Goal: Obtain resource: Download file/media

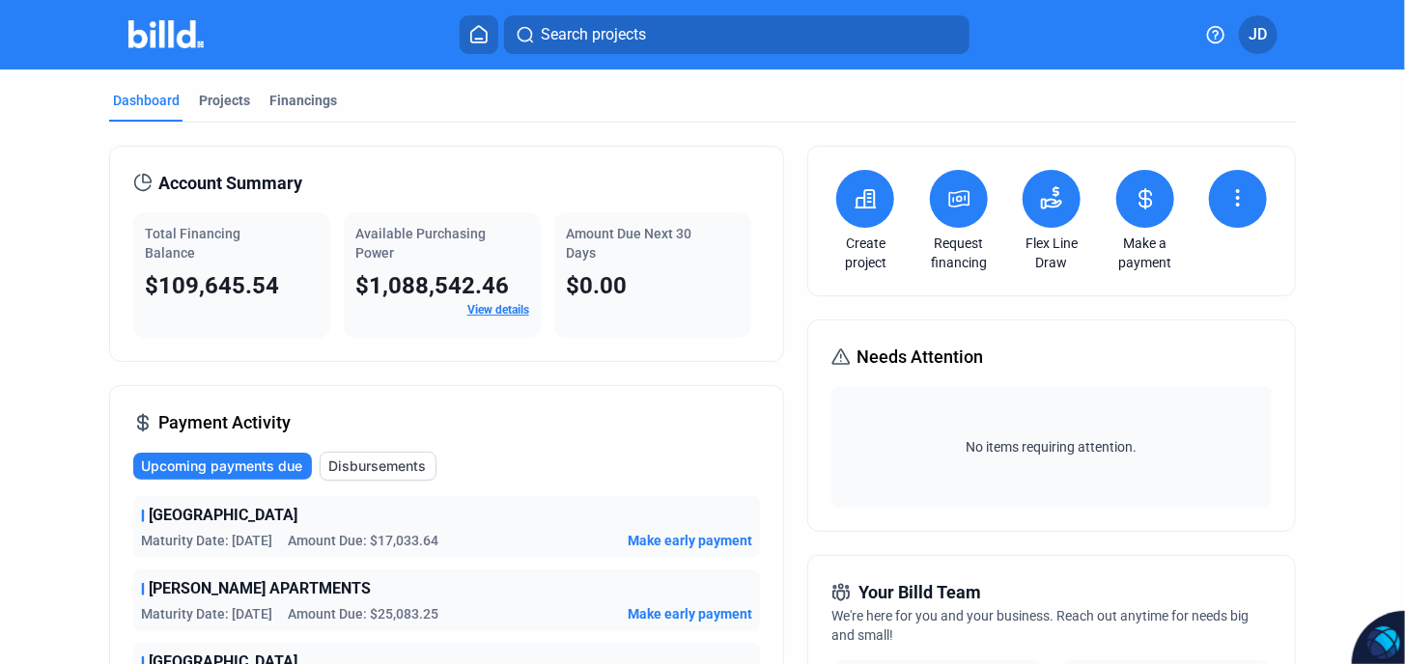
click at [295, 100] on div "Financings" at bounding box center [303, 100] width 68 height 19
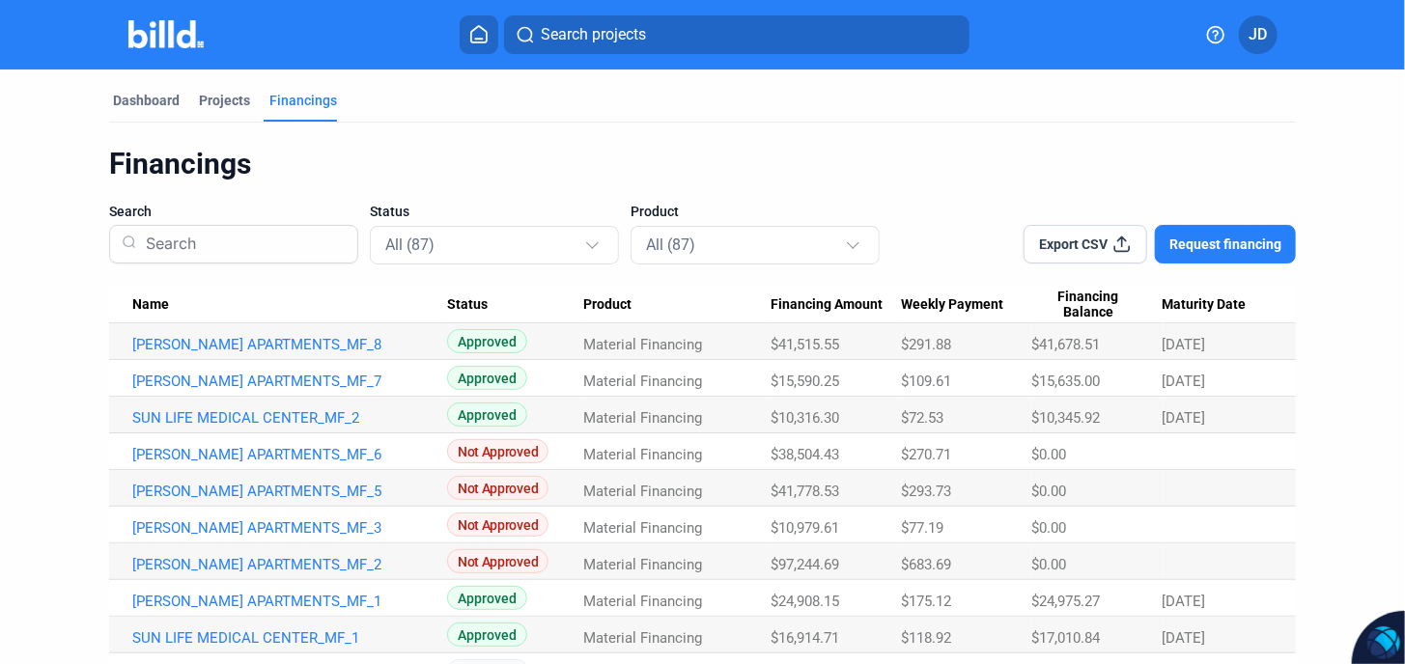
scroll to position [128, 0]
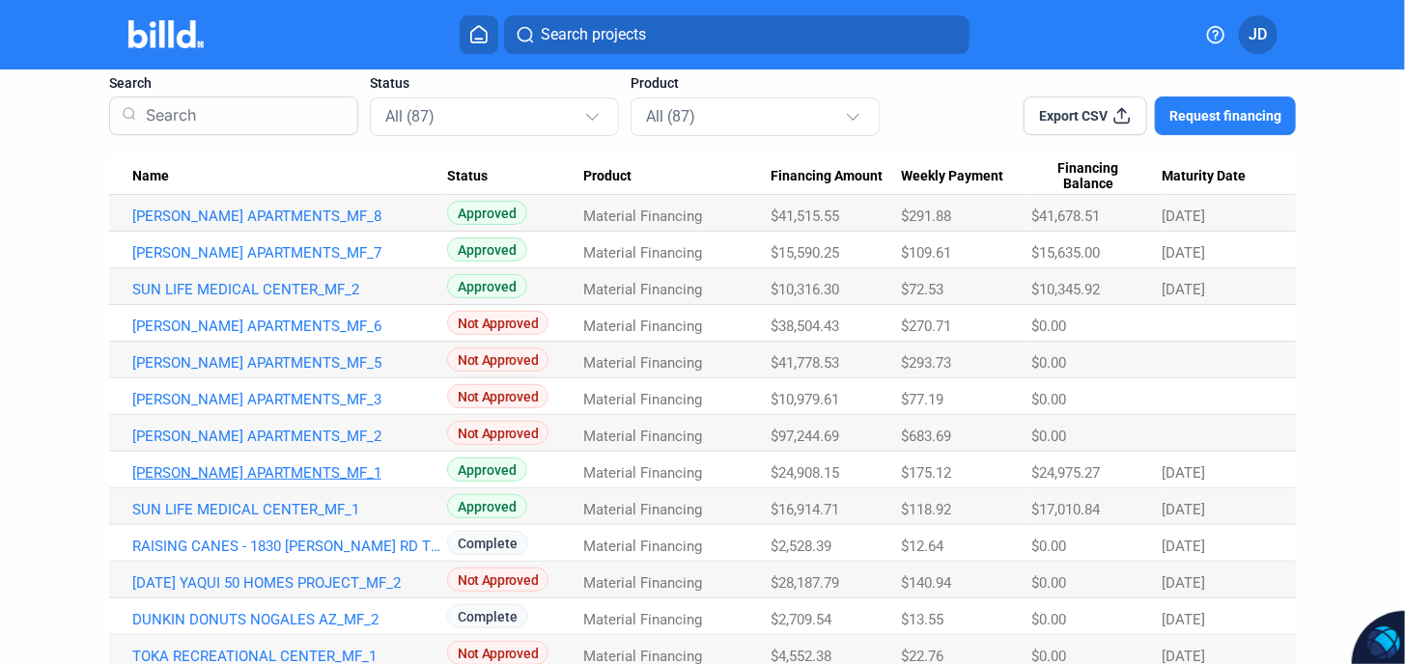
click at [235, 471] on link "[PERSON_NAME] APARTMENTS_MF_1" at bounding box center [289, 472] width 315 height 17
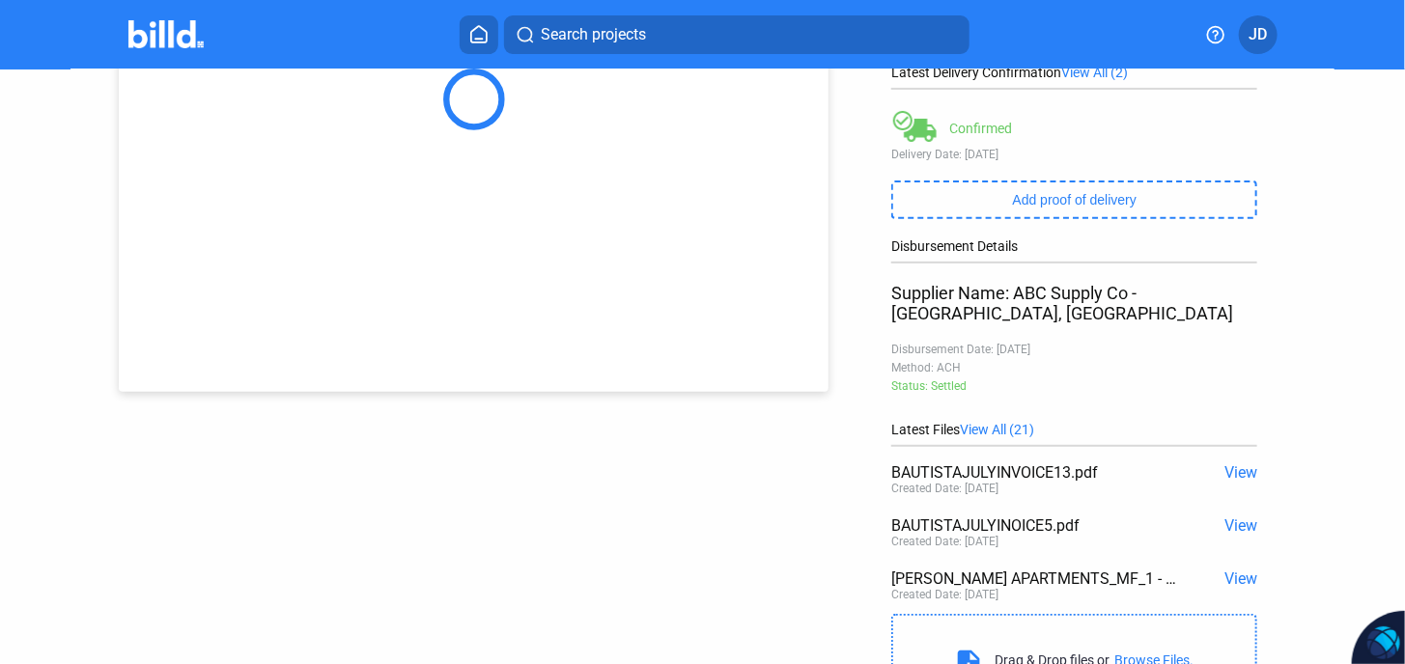
scroll to position [382, 0]
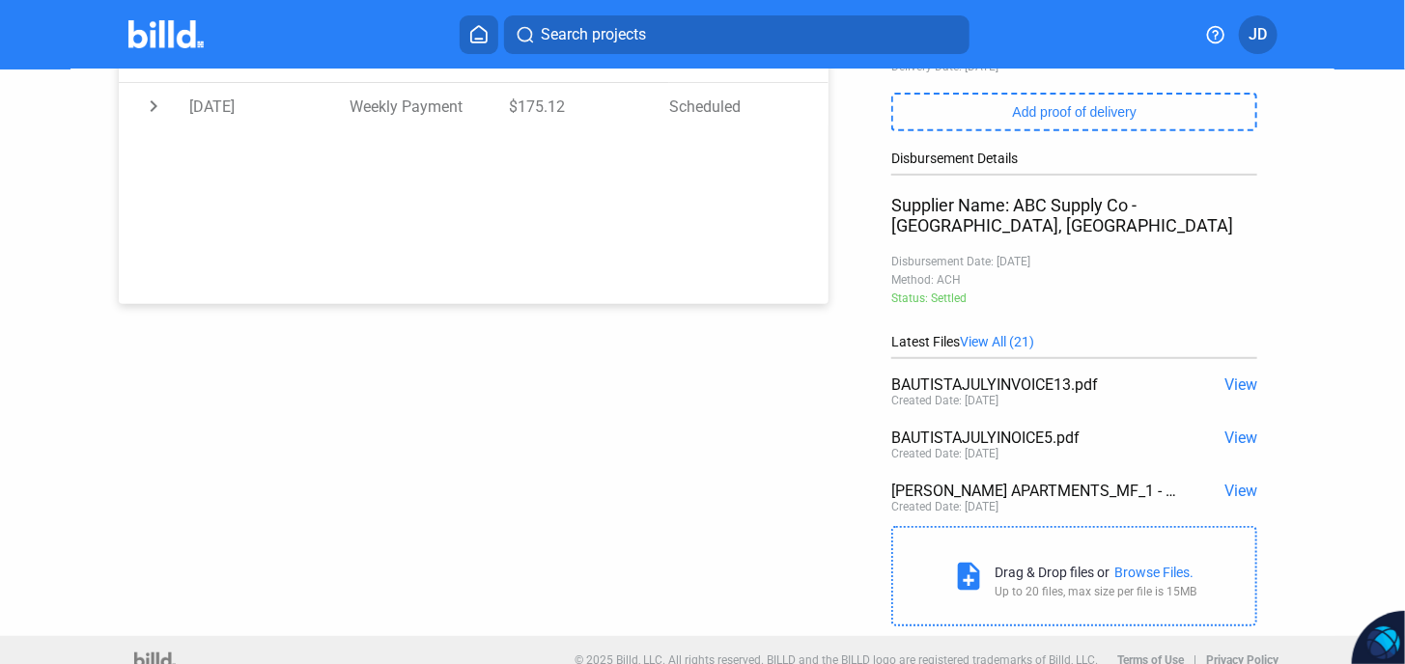
click at [1007, 334] on span "View All (21)" at bounding box center [997, 341] width 74 height 15
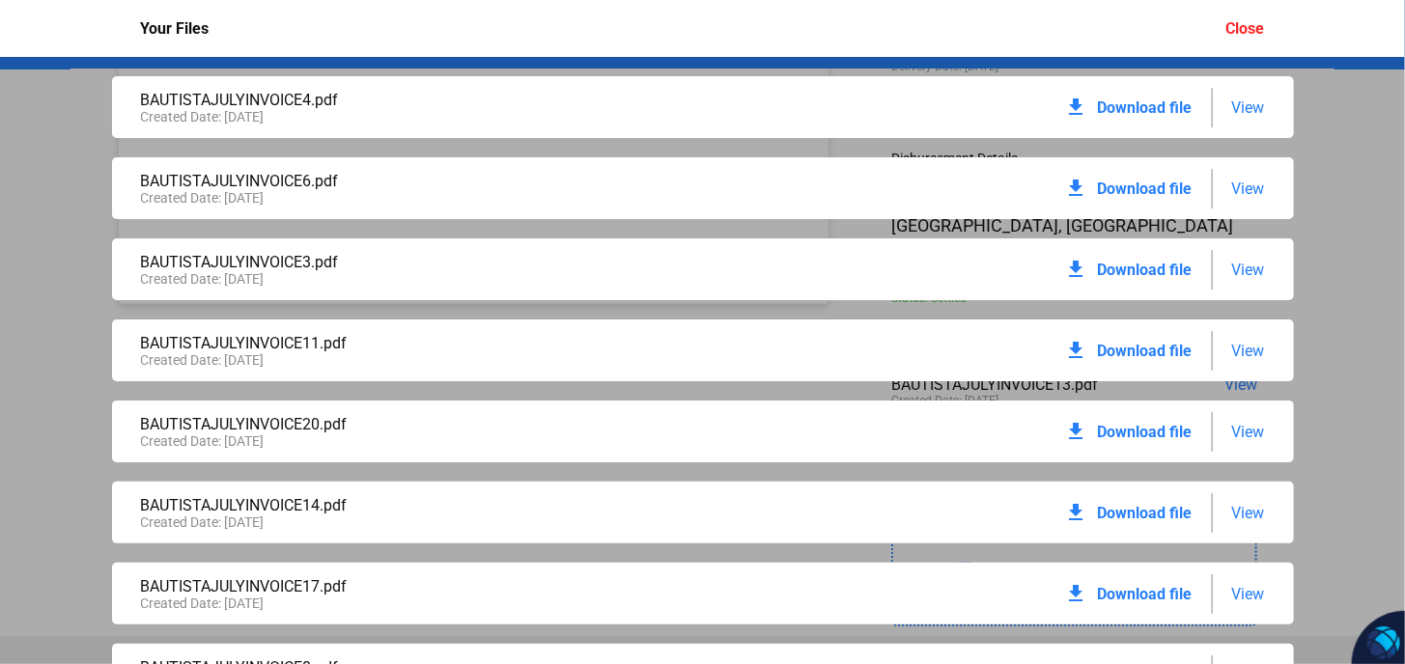
click at [1137, 102] on span "Download file" at bounding box center [1145, 107] width 95 height 18
click at [1120, 191] on span "Download file" at bounding box center [1145, 189] width 95 height 18
click at [1145, 273] on span "Download file" at bounding box center [1145, 270] width 95 height 18
click at [1135, 355] on span "Download file" at bounding box center [1145, 351] width 95 height 18
click at [1133, 434] on span "Download file" at bounding box center [1145, 432] width 95 height 18
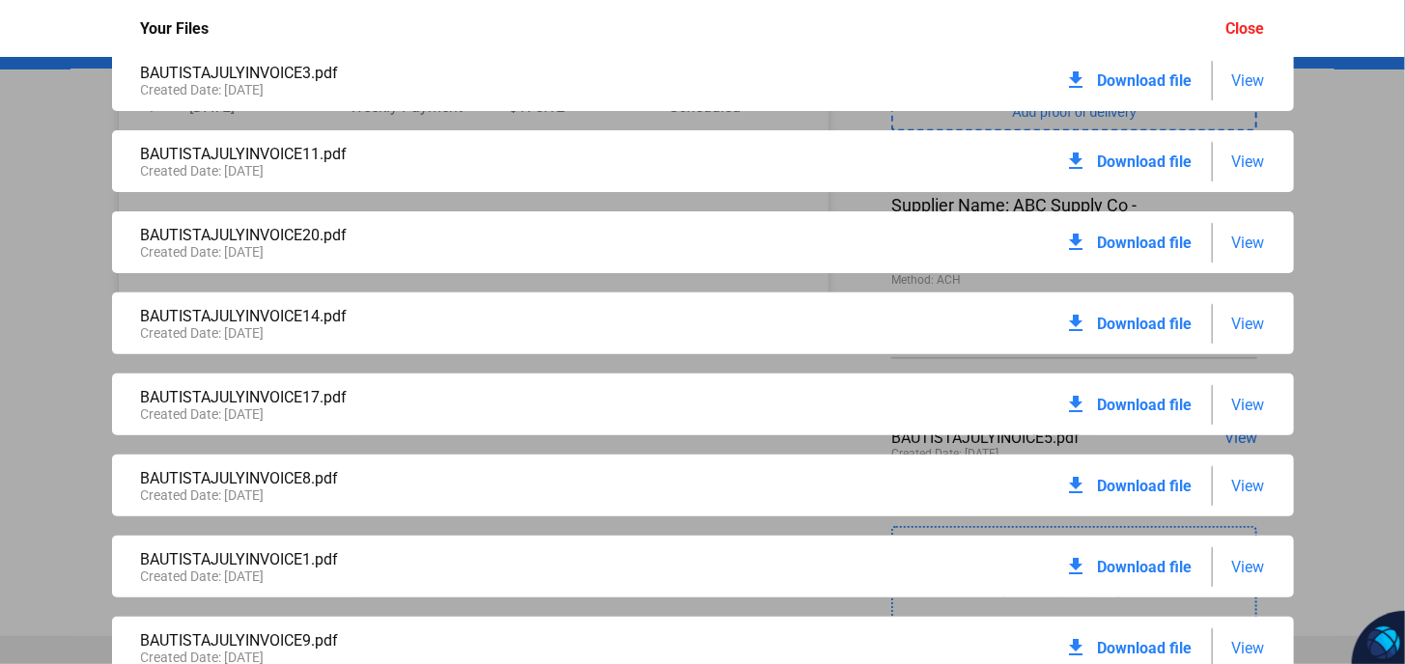
scroll to position [193, 0]
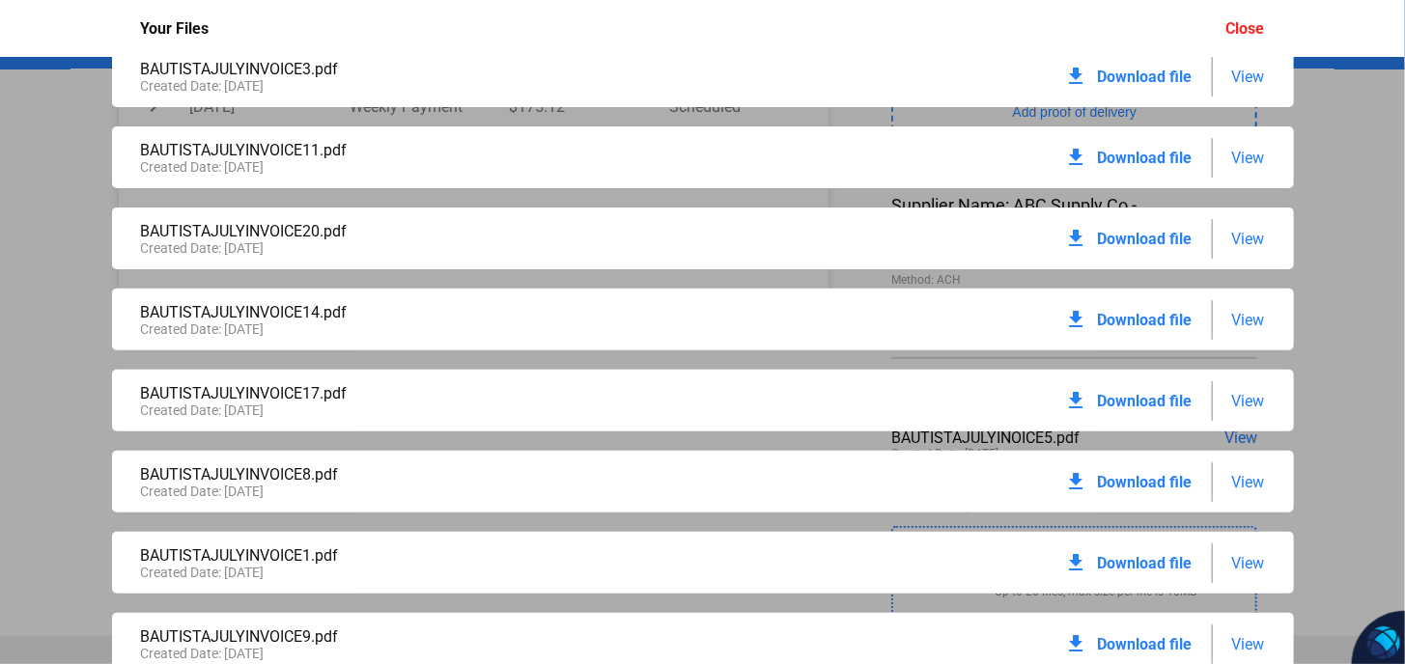
click at [1141, 319] on span "Download file" at bounding box center [1145, 320] width 95 height 18
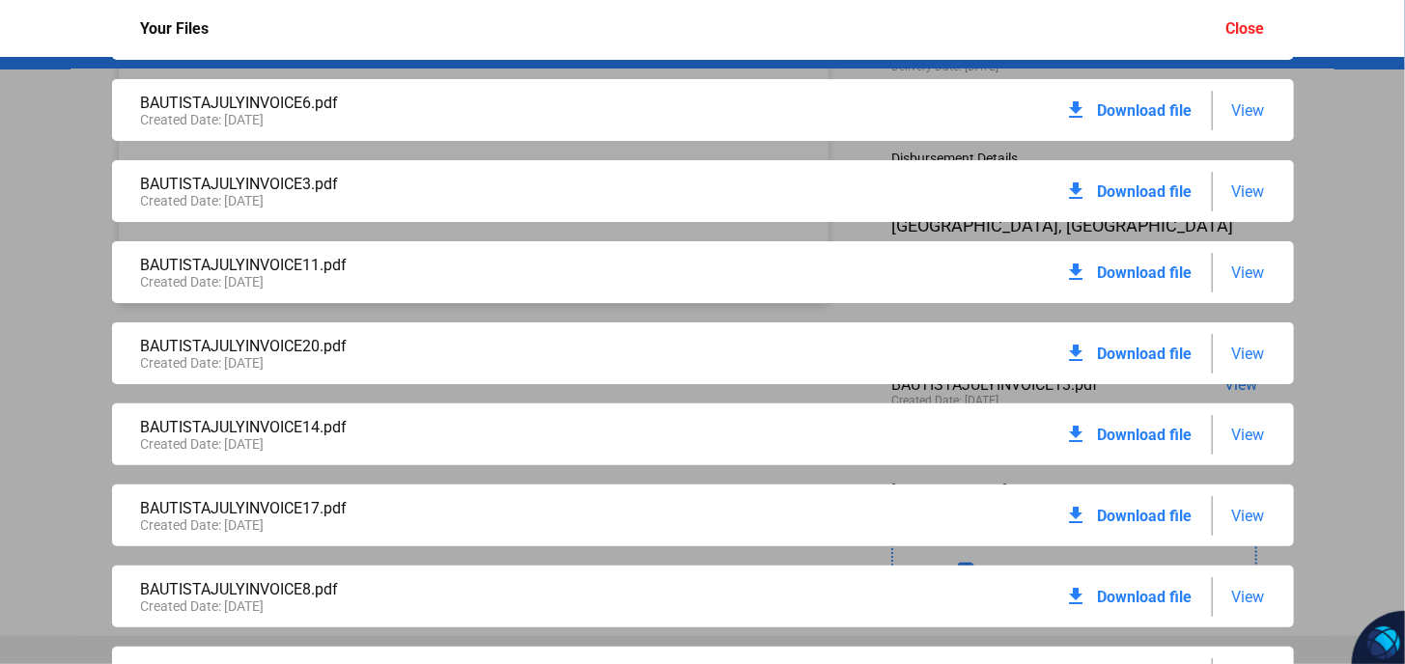
scroll to position [0, 0]
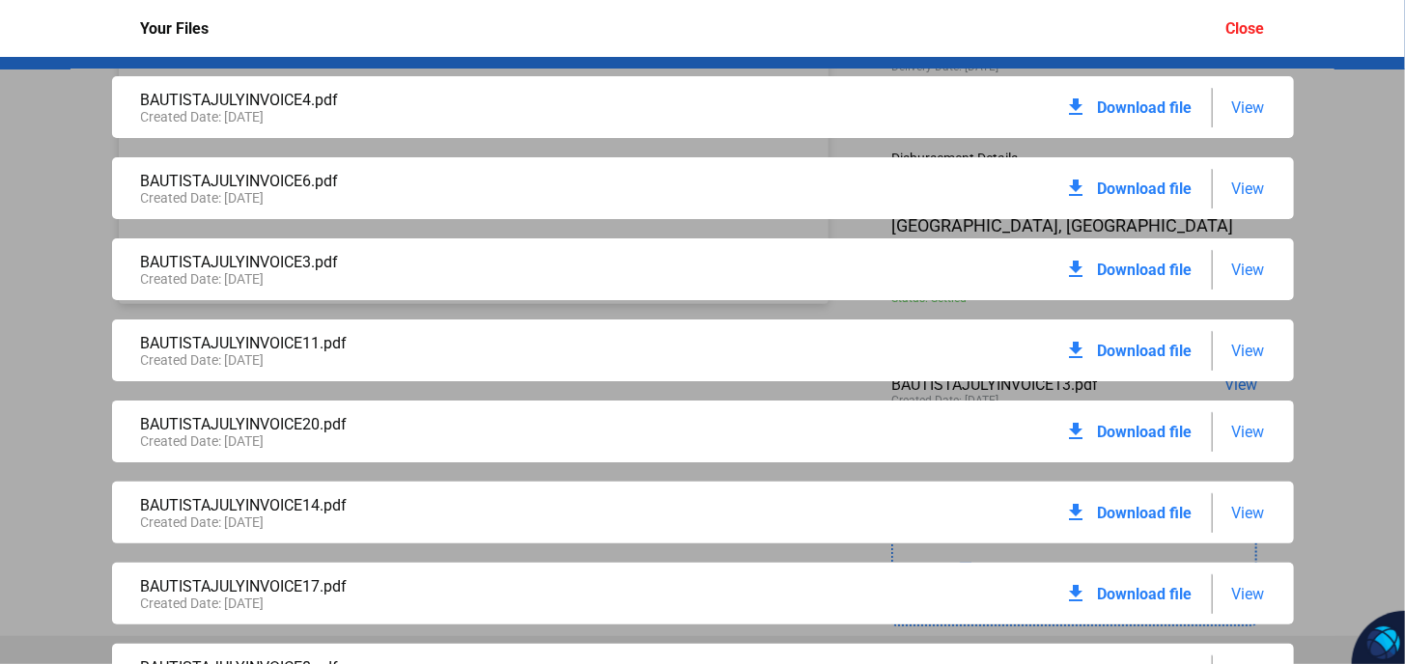
click at [1152, 592] on span "Download file" at bounding box center [1145, 594] width 95 height 18
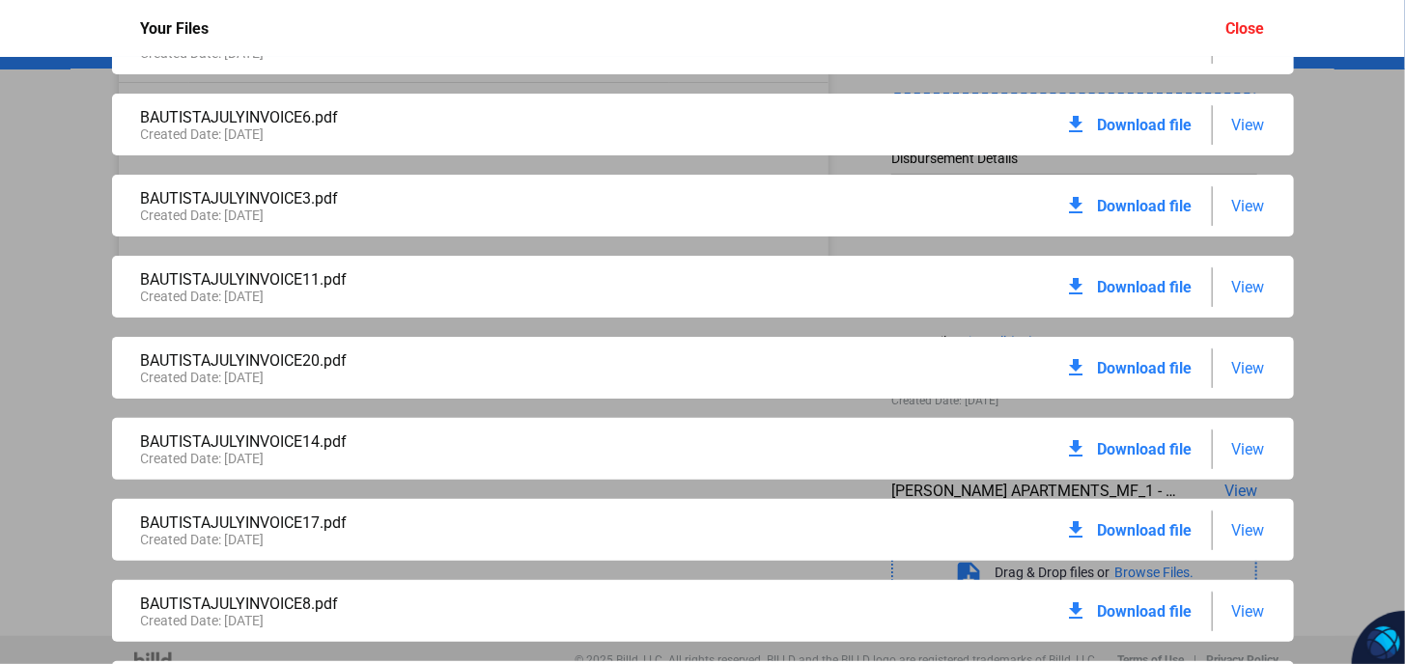
click at [1158, 535] on span "Download file" at bounding box center [1145, 530] width 95 height 18
click at [1160, 530] on span "Download file" at bounding box center [1145, 530] width 95 height 18
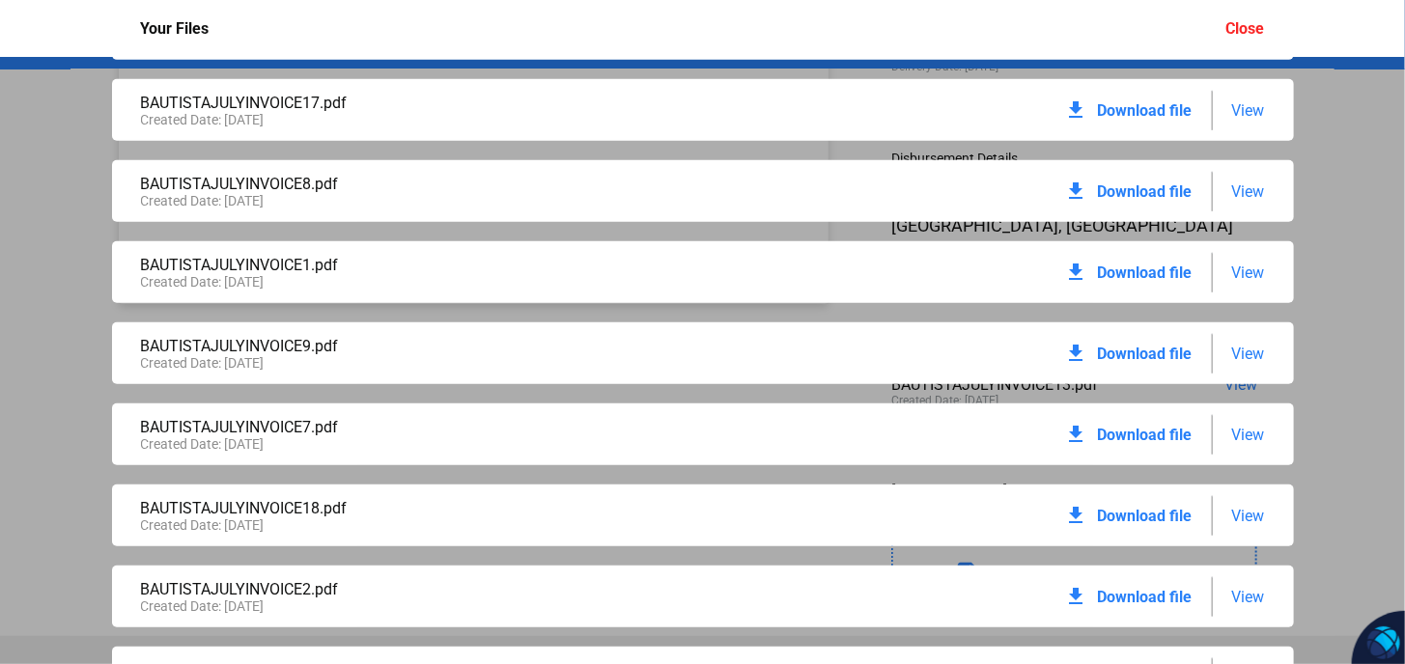
scroll to position [515, 0]
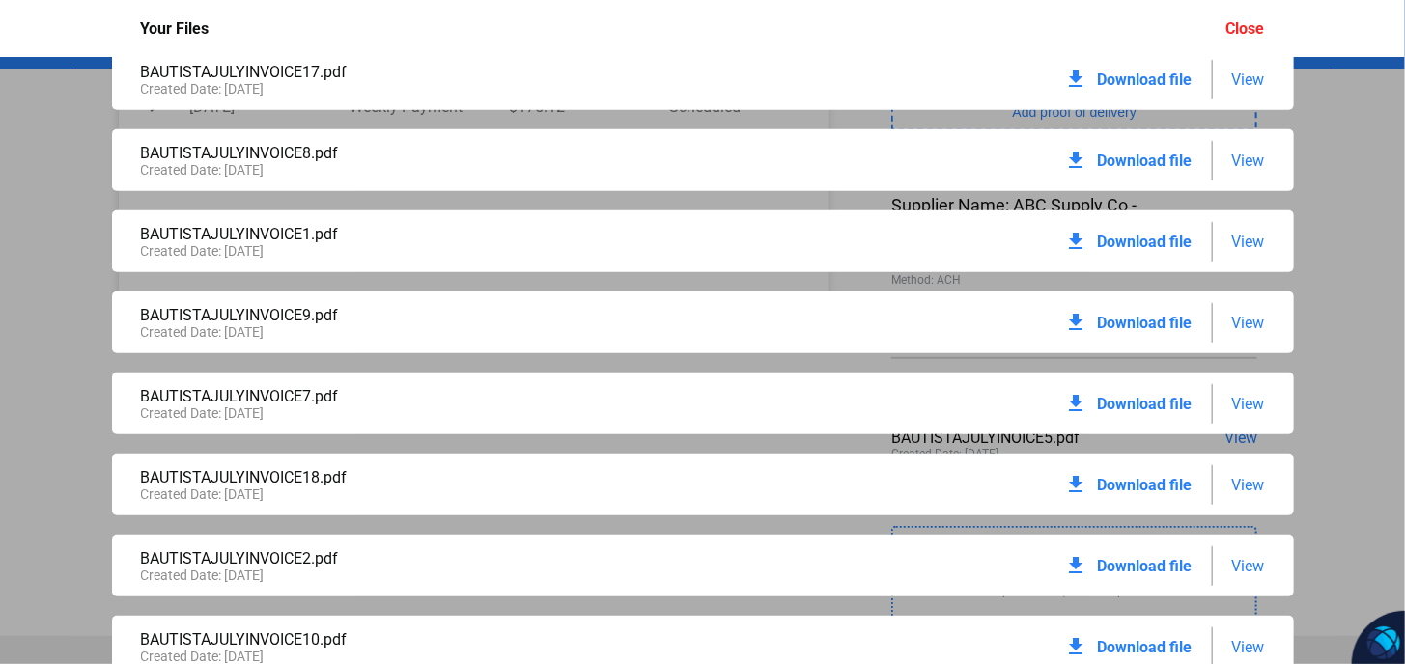
click at [1122, 162] on span "Download file" at bounding box center [1145, 161] width 95 height 18
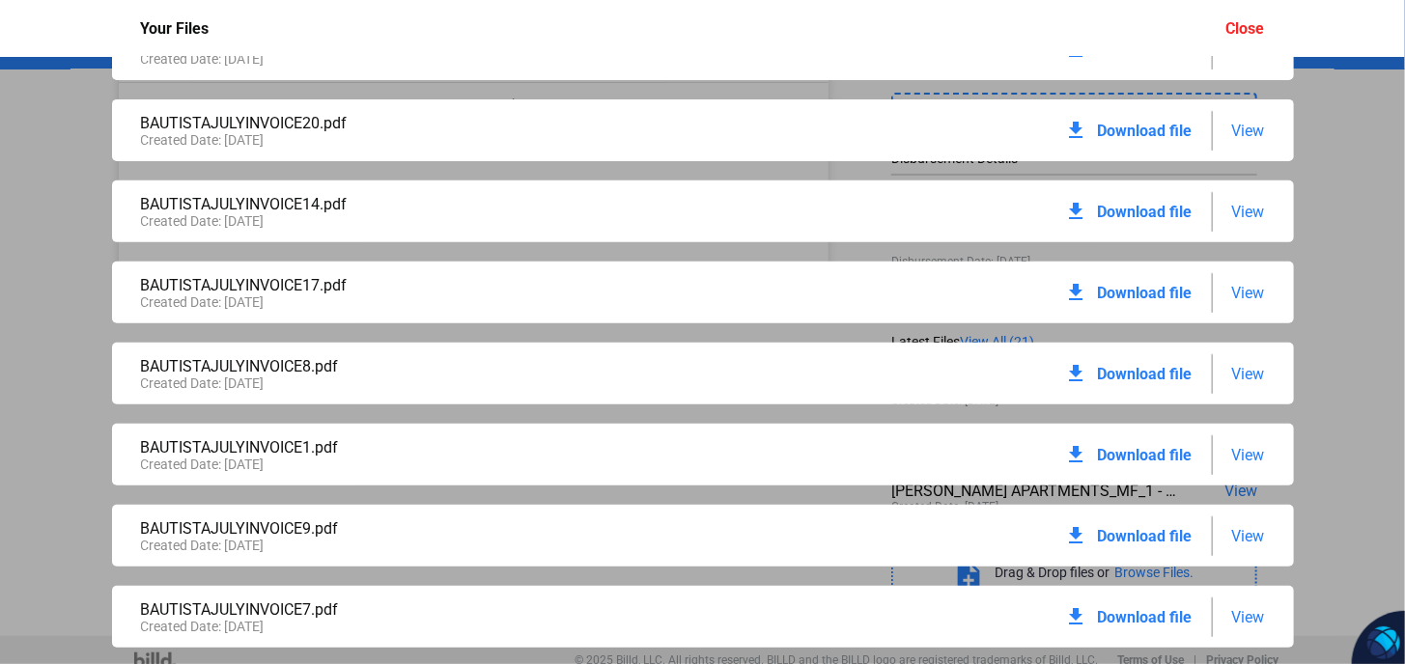
scroll to position [322, 0]
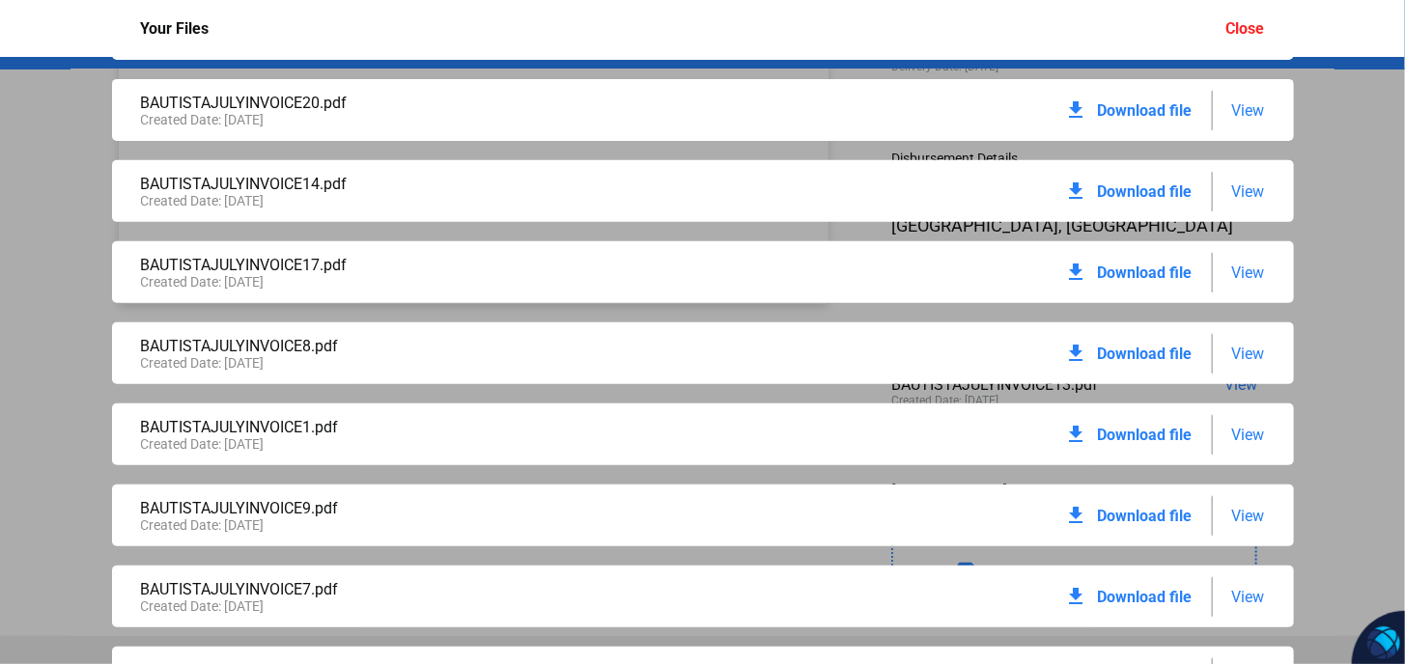
click at [1160, 434] on span "Download file" at bounding box center [1145, 435] width 95 height 18
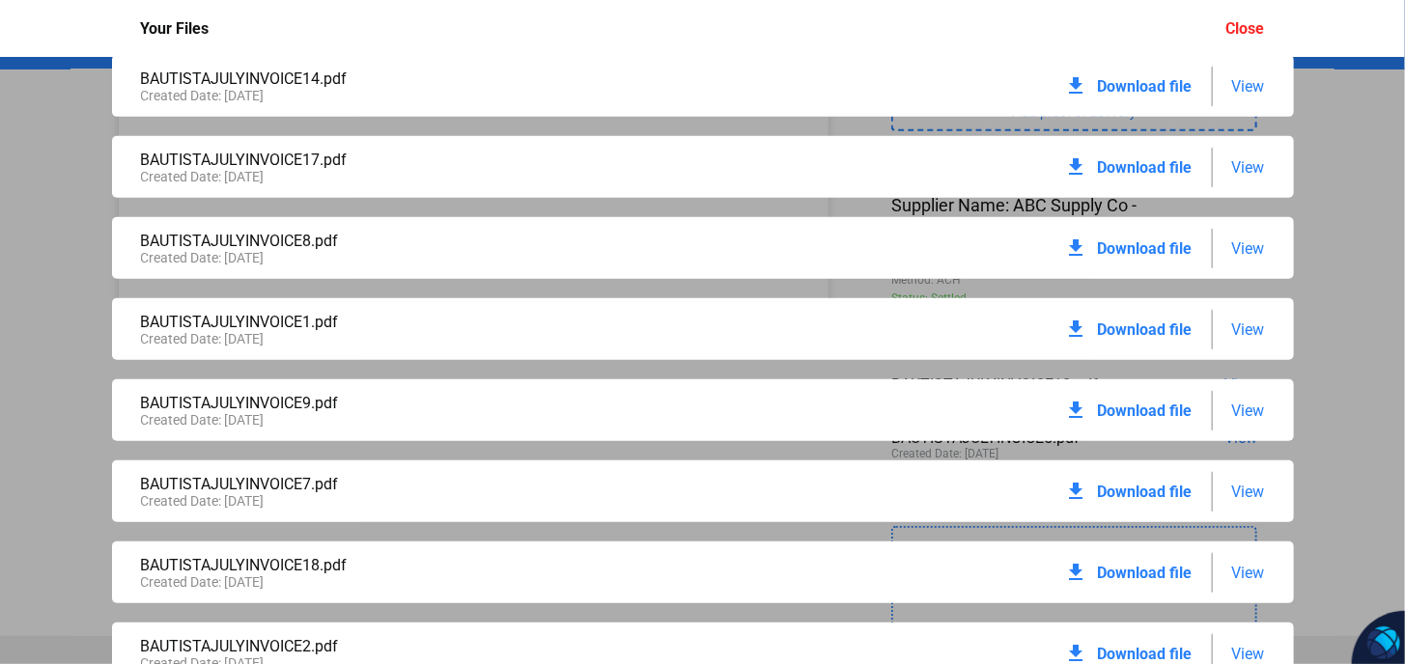
scroll to position [450, 0]
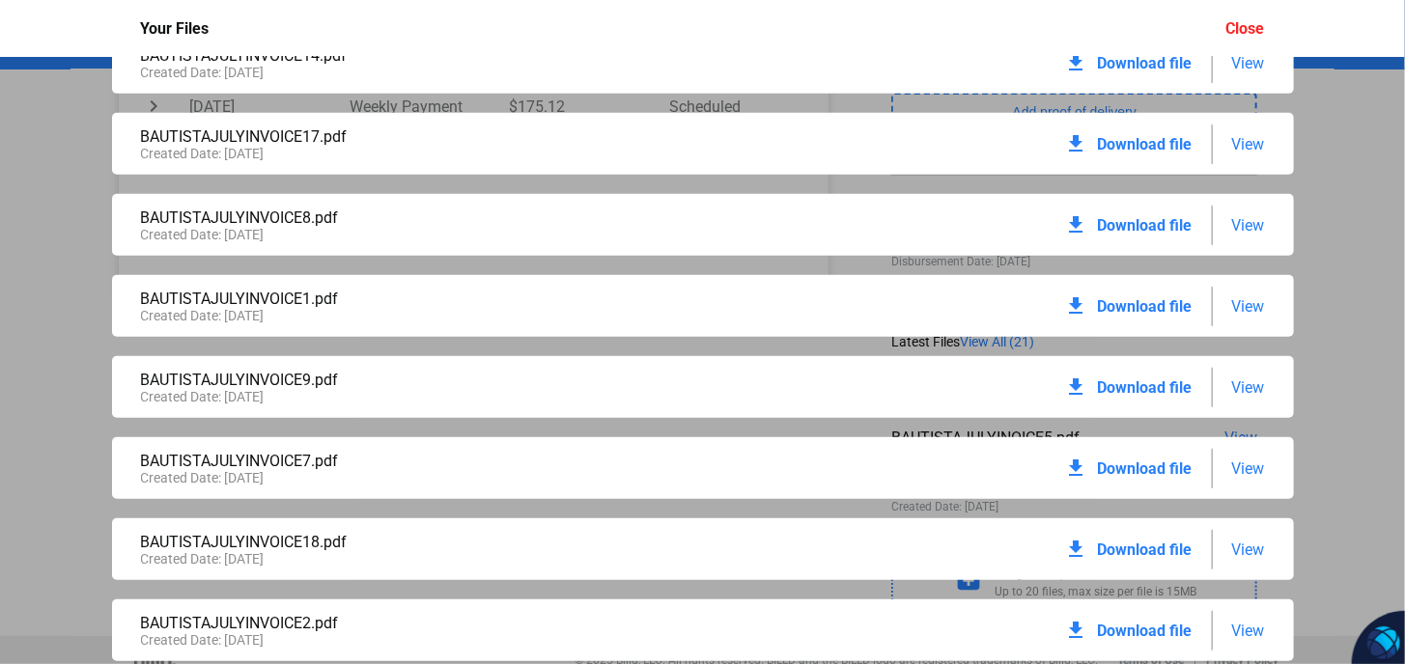
click at [1142, 387] on span "Download file" at bounding box center [1145, 387] width 95 height 18
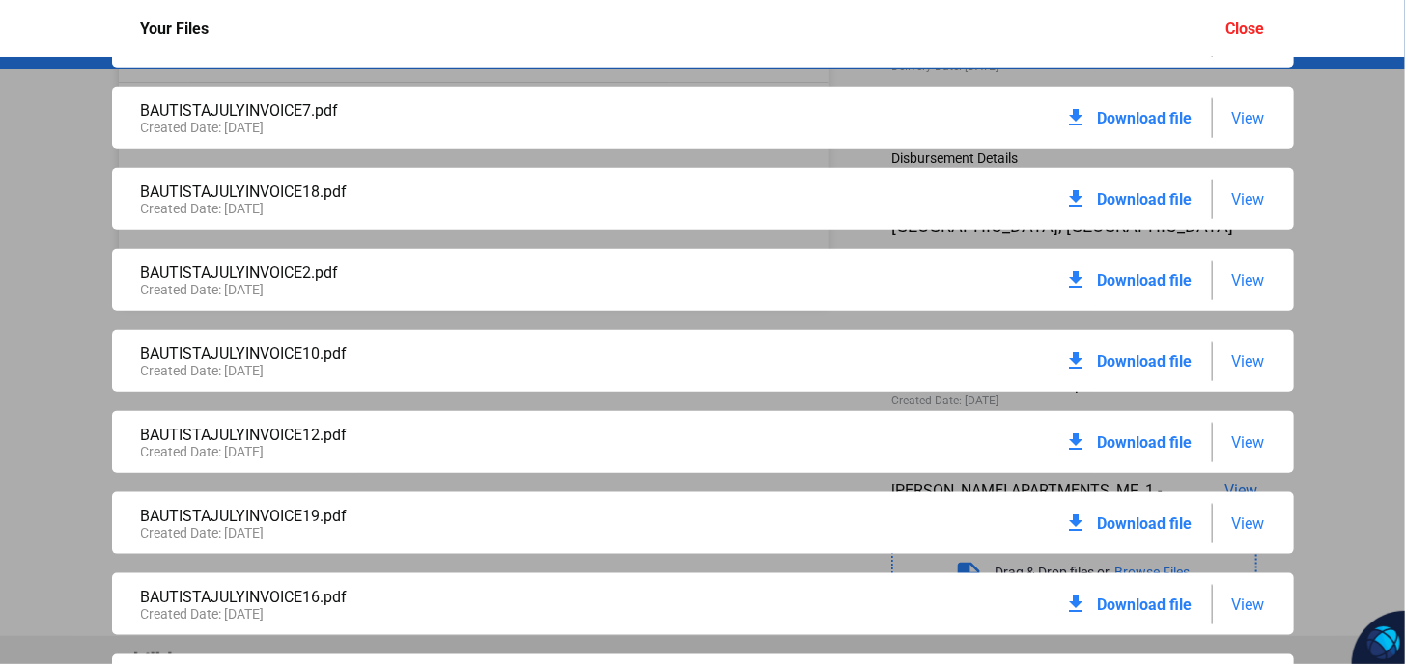
scroll to position [836, 0]
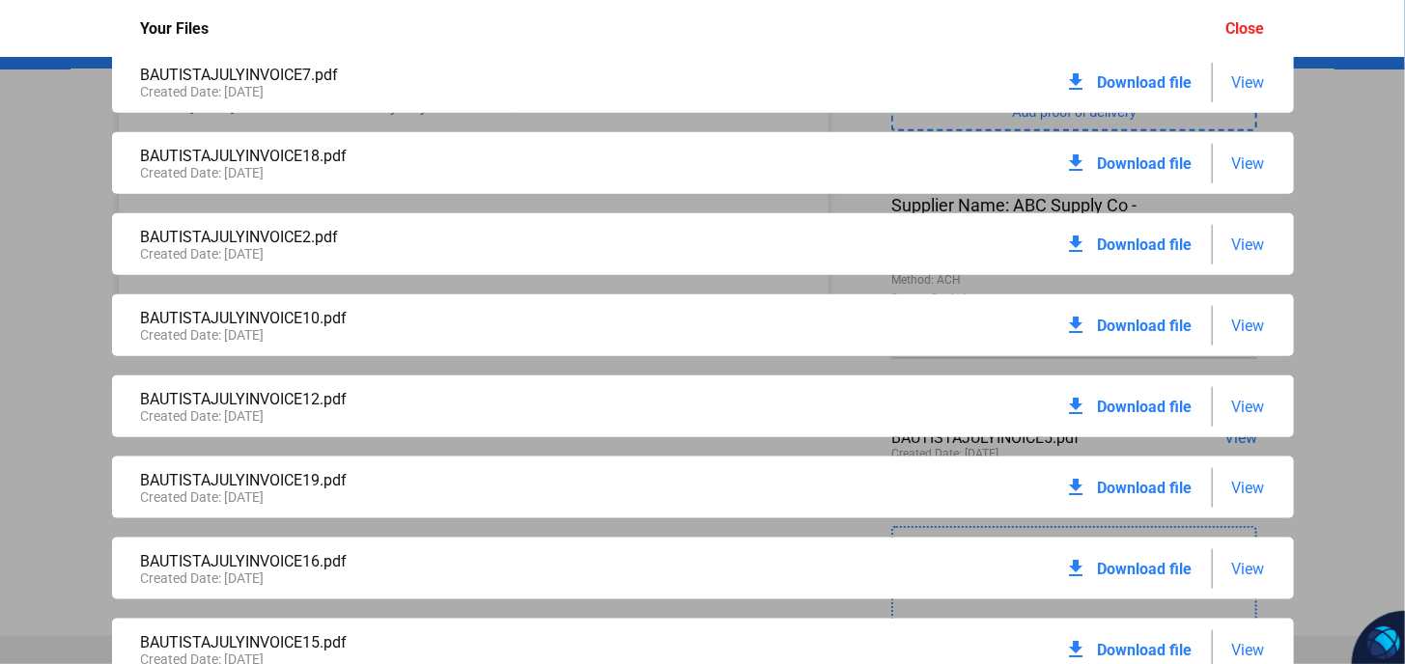
click at [1131, 81] on span "Download file" at bounding box center [1145, 82] width 95 height 18
click at [1139, 162] on span "Download file" at bounding box center [1145, 163] width 95 height 18
click at [1156, 244] on span "Download file" at bounding box center [1145, 245] width 95 height 18
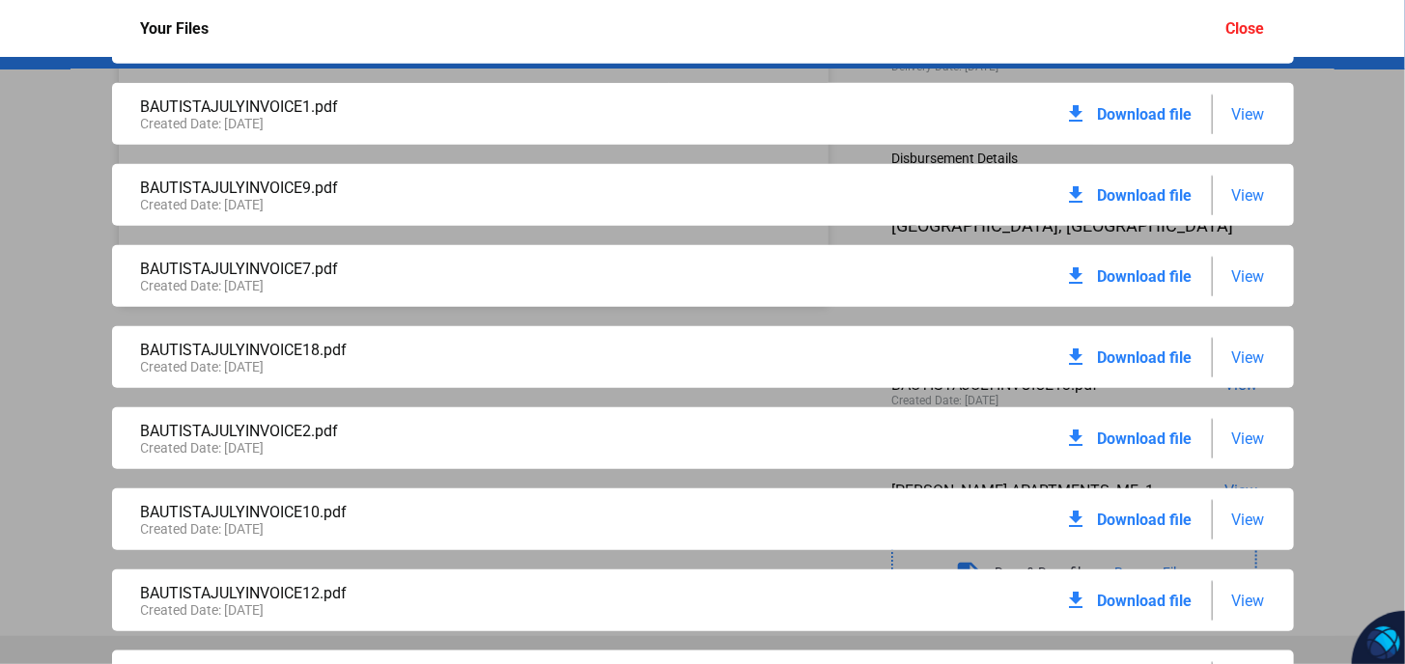
scroll to position [643, 0]
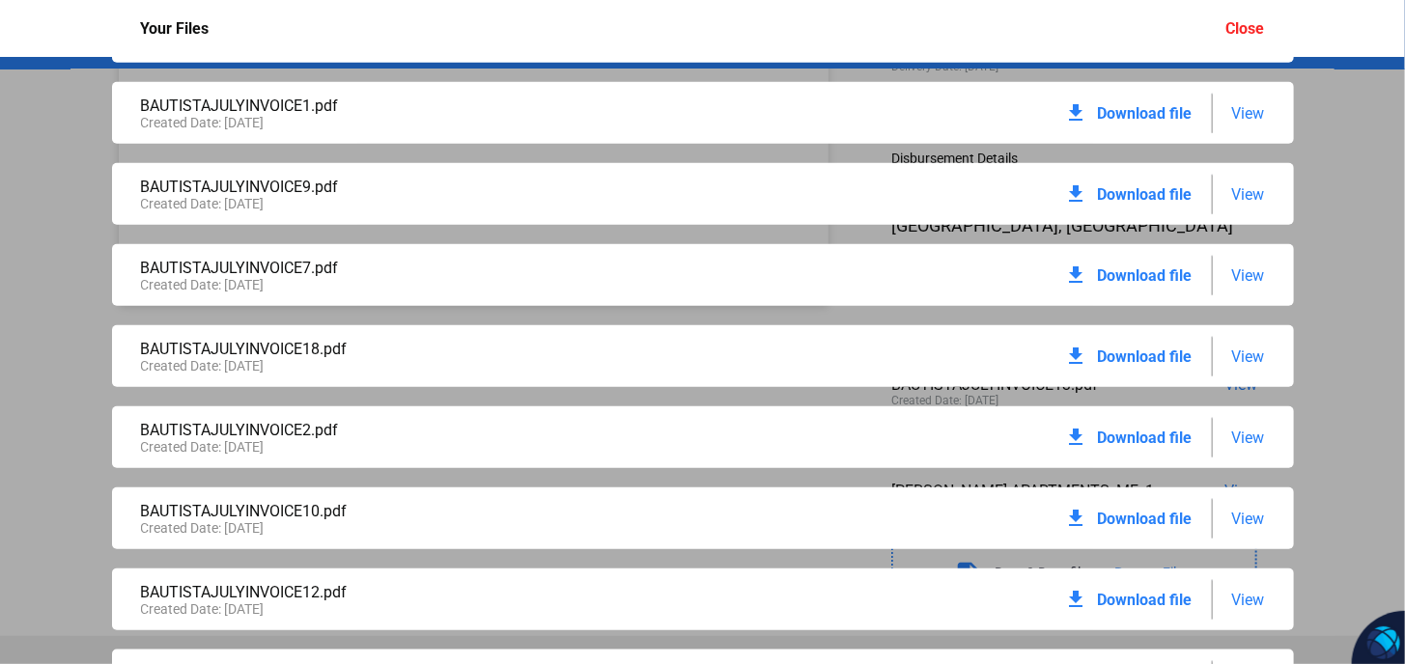
click at [1155, 359] on span "Download file" at bounding box center [1145, 357] width 95 height 18
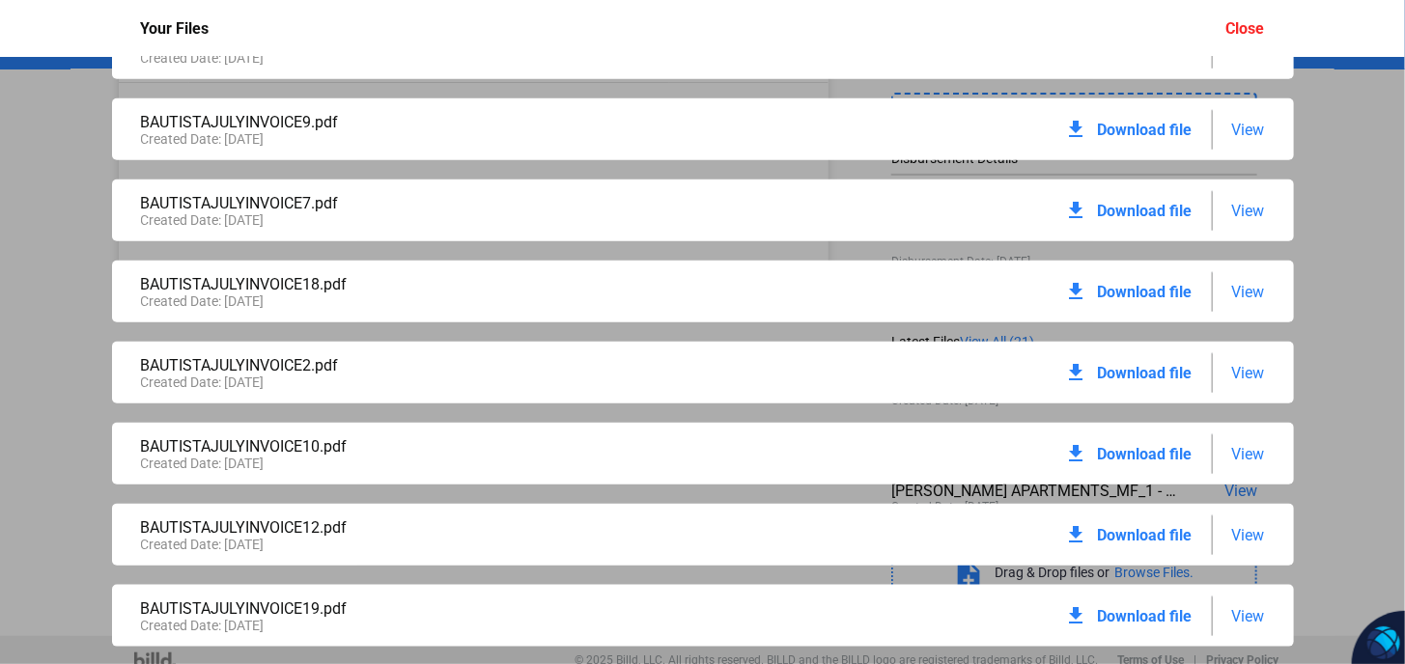
click at [1149, 374] on span "Download file" at bounding box center [1145, 373] width 95 height 18
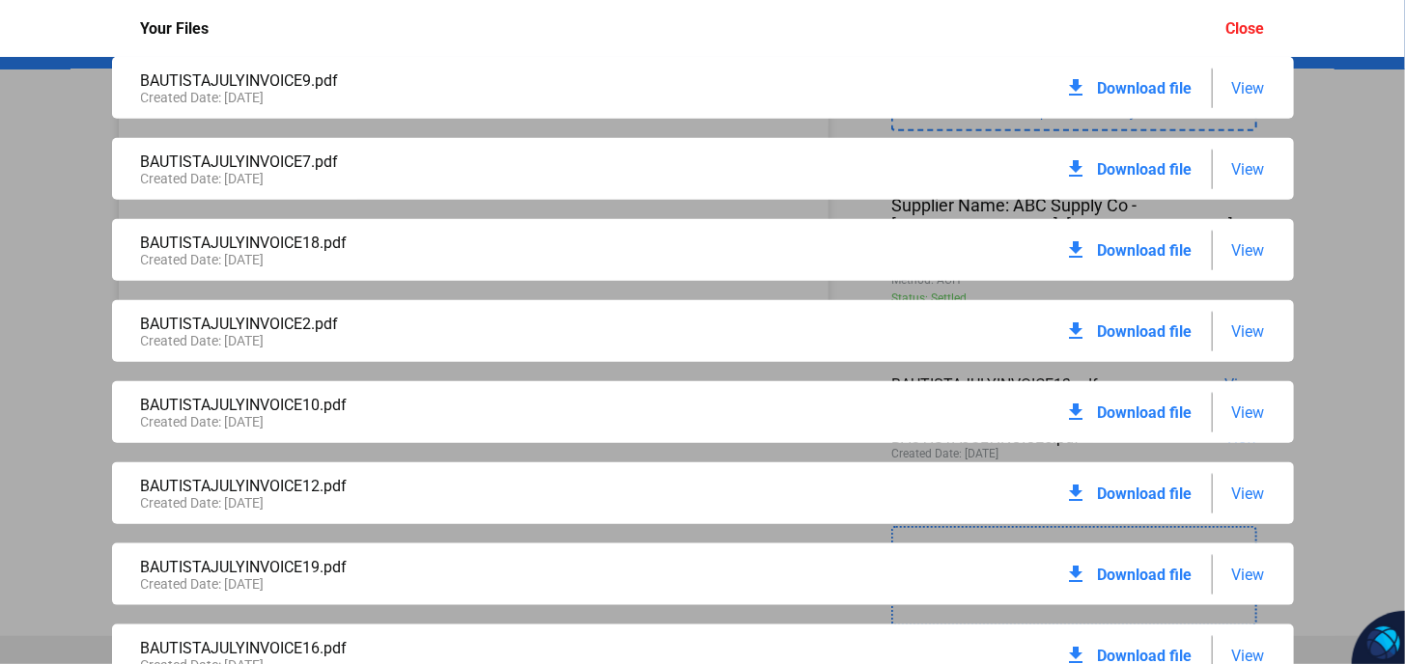
scroll to position [772, 0]
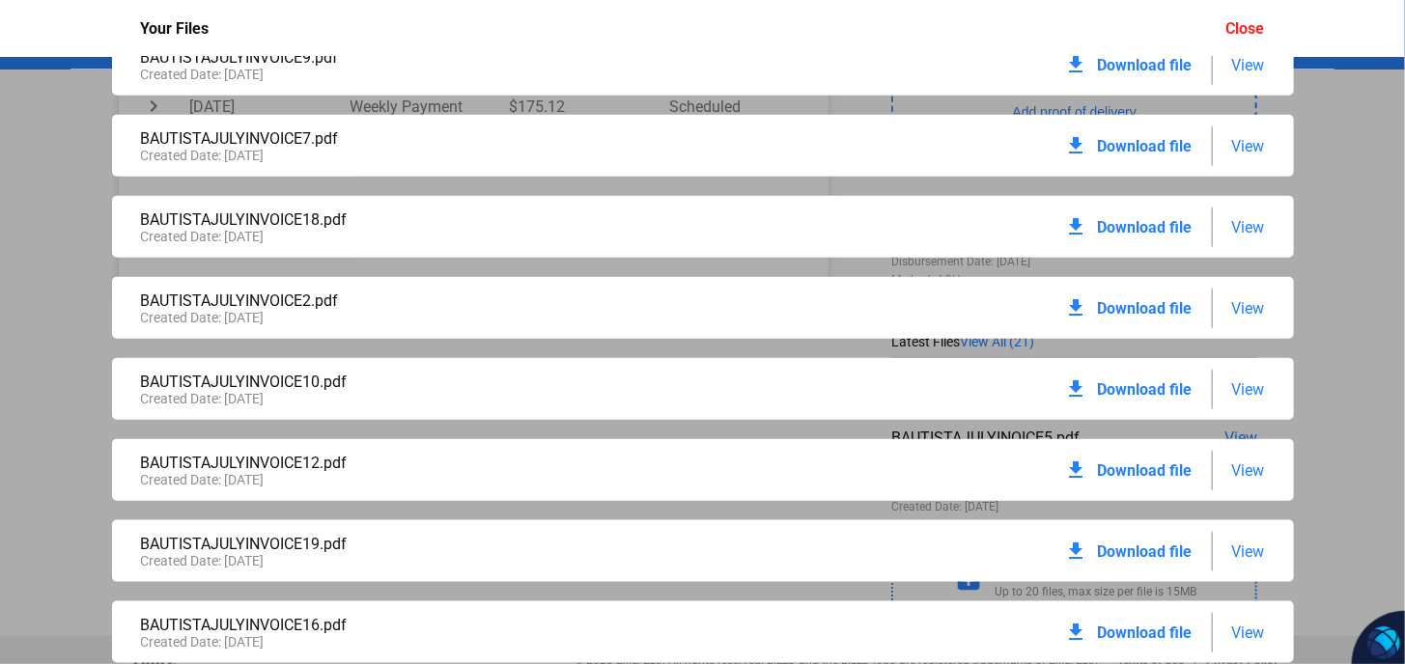
click at [1157, 392] on span "Download file" at bounding box center [1145, 389] width 95 height 18
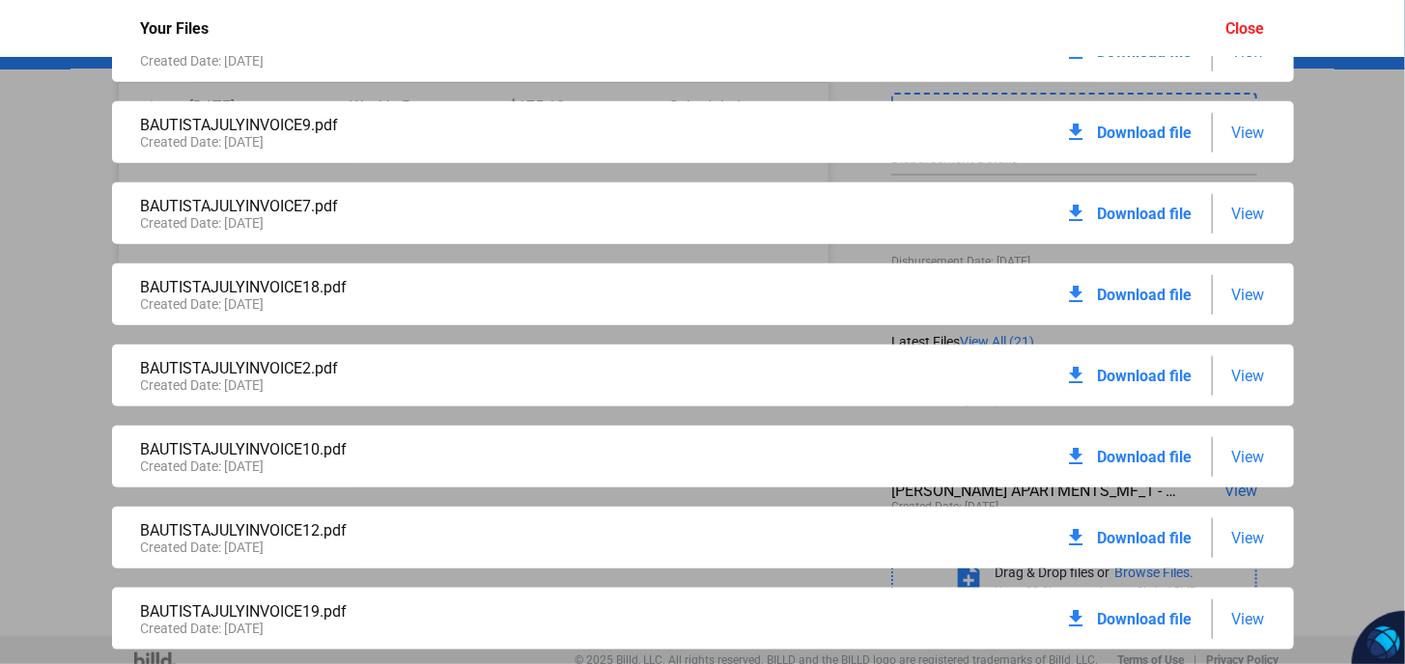
scroll to position [708, 0]
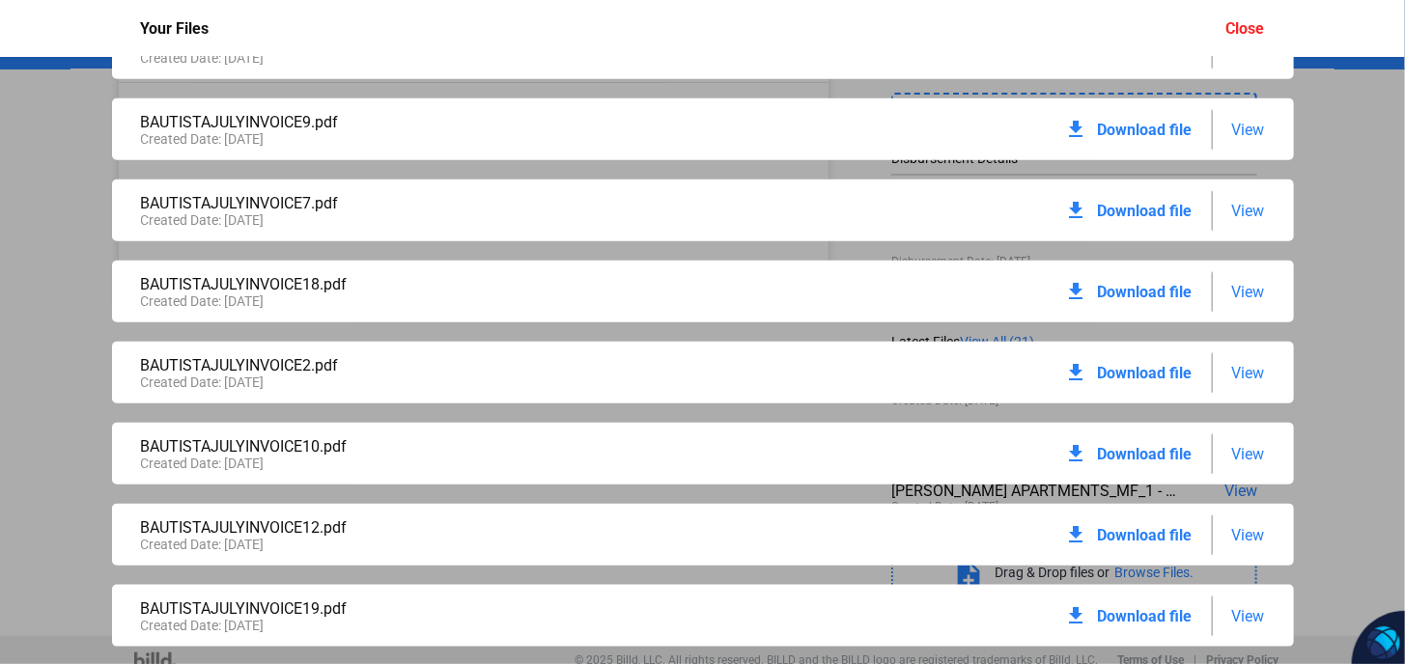
click at [1151, 457] on span "Download file" at bounding box center [1145, 454] width 95 height 18
click at [1143, 537] on span "Download file" at bounding box center [1145, 535] width 95 height 18
click at [1155, 536] on span "Download file" at bounding box center [1145, 535] width 95 height 18
click at [1161, 615] on span "Download file" at bounding box center [1145, 616] width 95 height 18
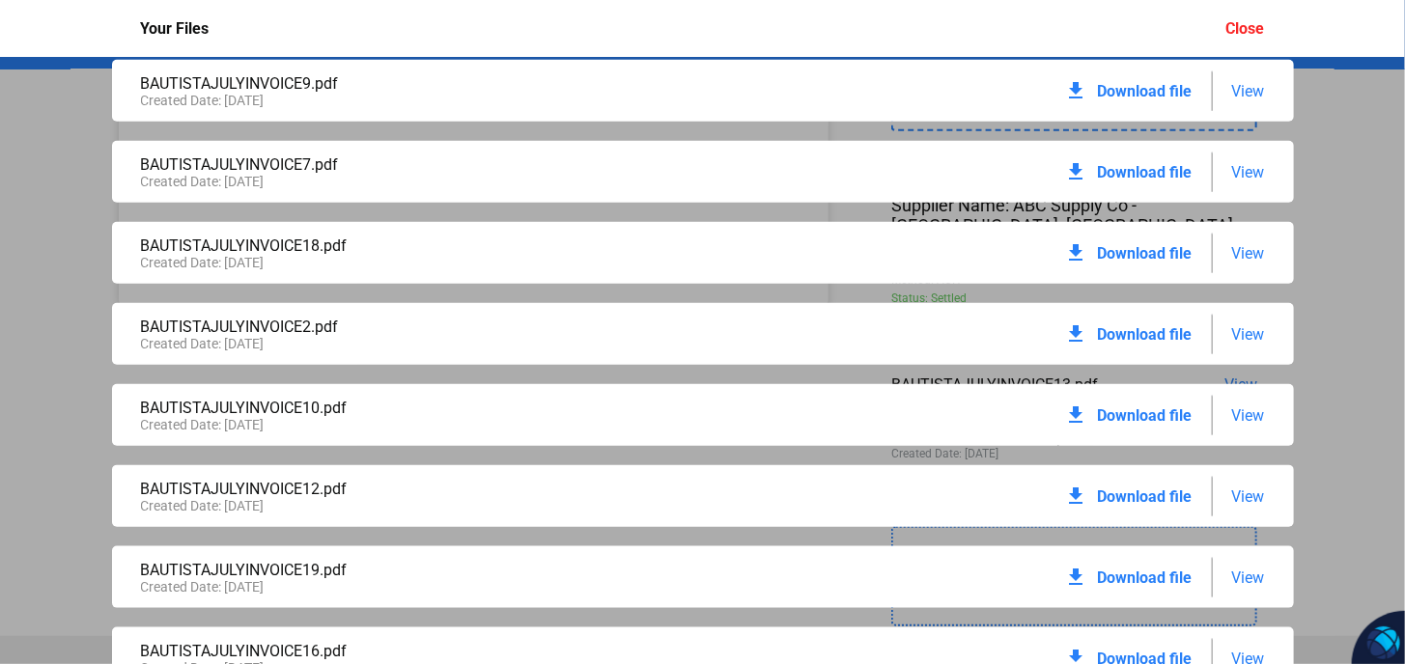
scroll to position [772, 0]
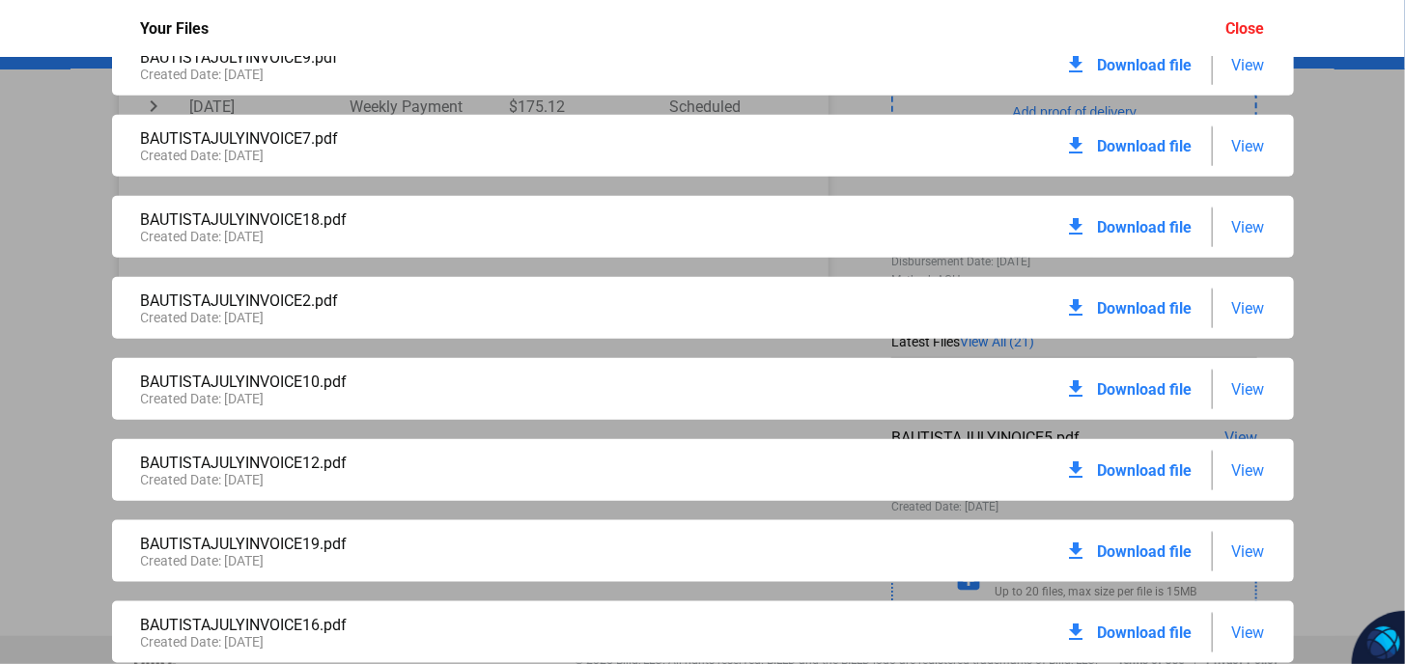
click at [1156, 475] on span "Download file" at bounding box center [1145, 471] width 95 height 18
click at [1155, 557] on span "Download file" at bounding box center [1145, 552] width 95 height 18
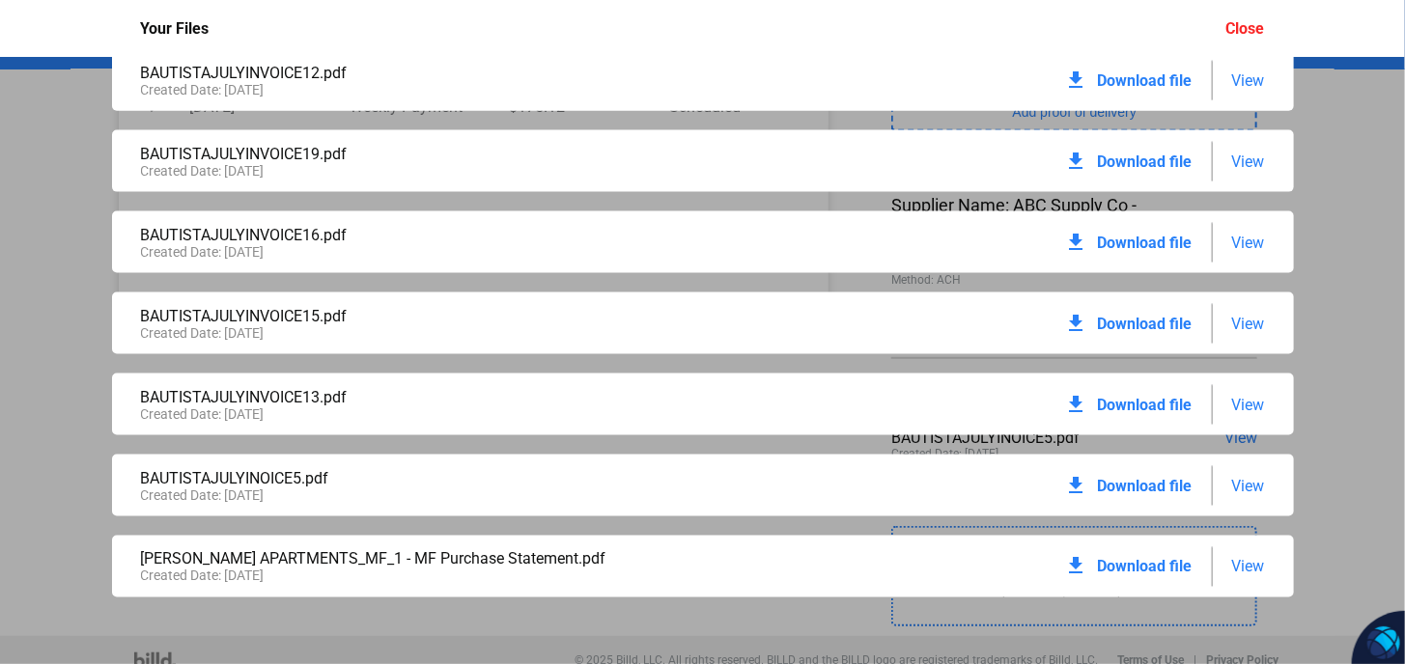
scroll to position [1163, 0]
click at [1139, 487] on span "Download file" at bounding box center [1145, 485] width 95 height 18
click at [1155, 403] on span "Download file" at bounding box center [1145, 404] width 95 height 18
click at [1151, 406] on span "Download file" at bounding box center [1145, 404] width 95 height 18
click at [1134, 321] on span "Download file" at bounding box center [1145, 323] width 95 height 18
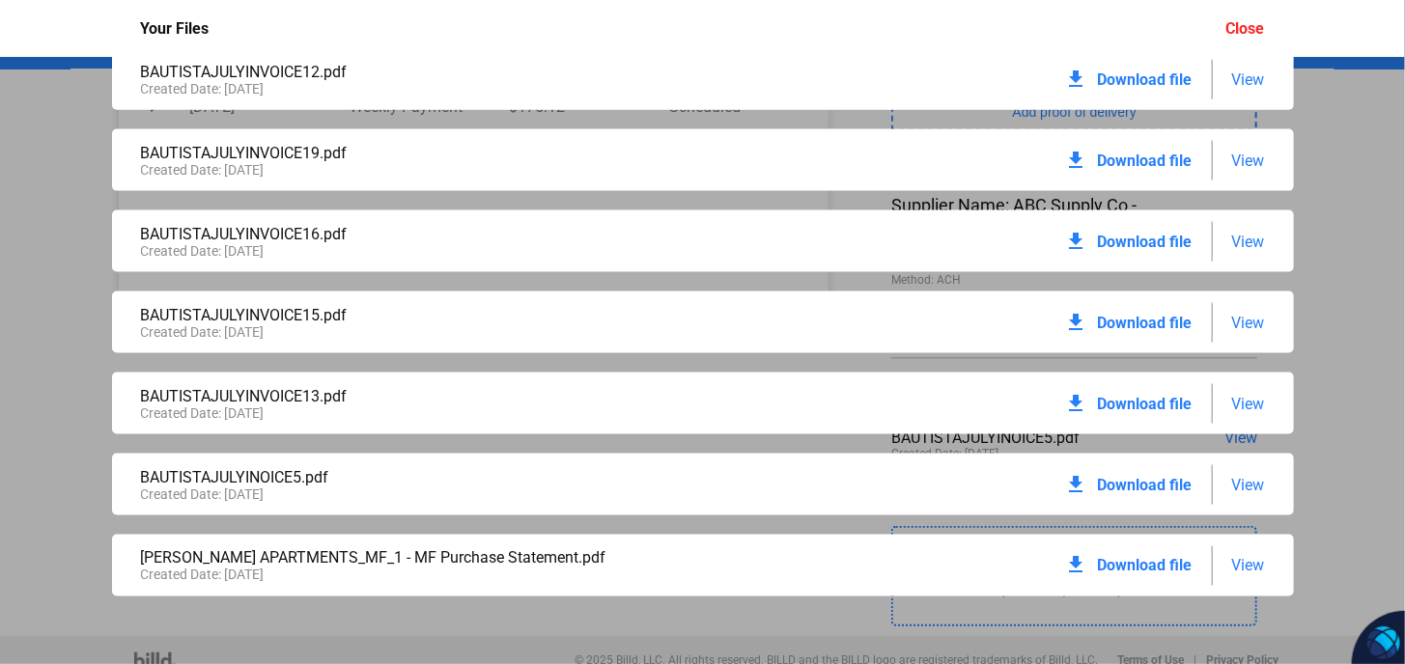
click at [1136, 238] on span "Download file" at bounding box center [1145, 242] width 95 height 18
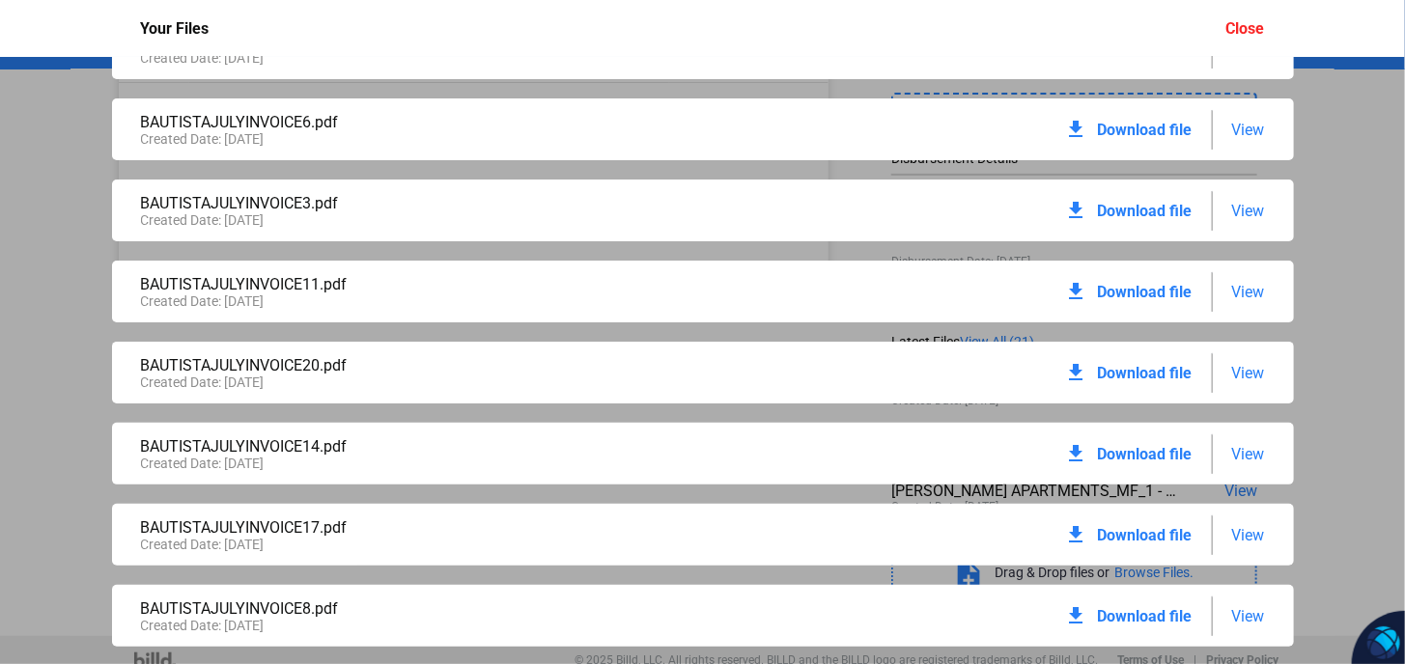
scroll to position [0, 0]
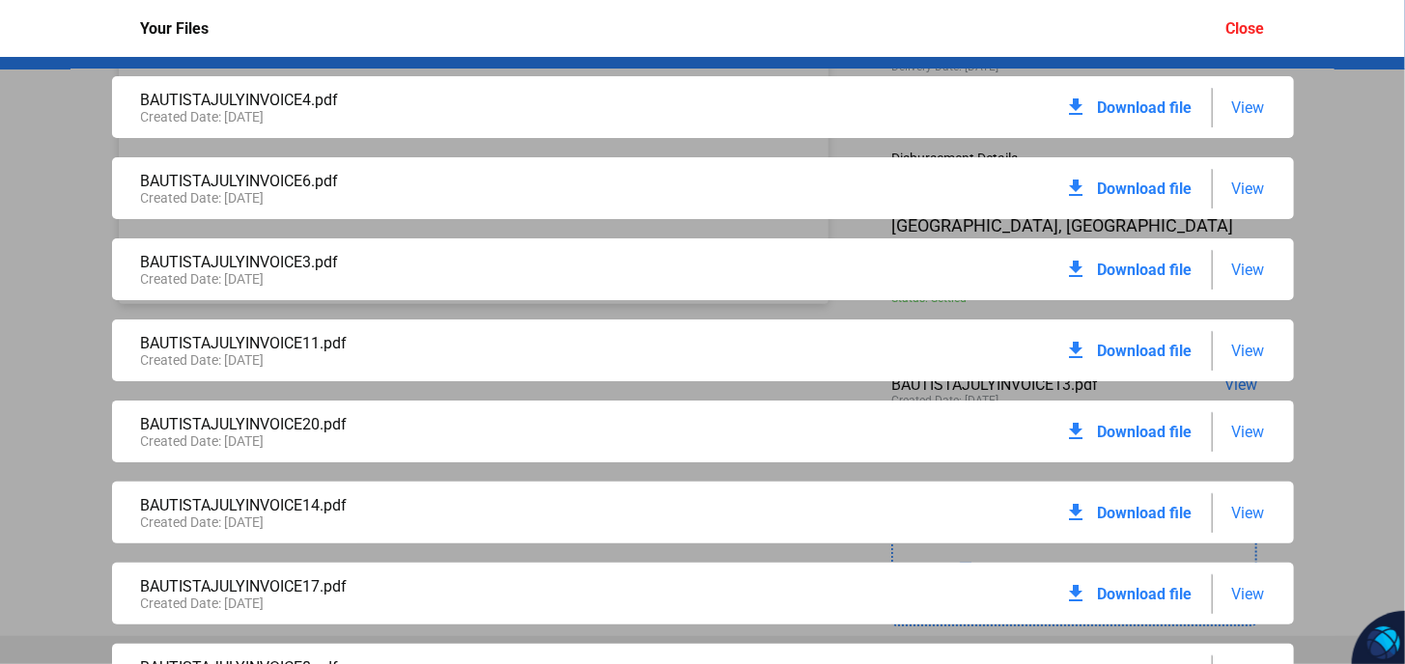
click at [1242, 110] on span "View" at bounding box center [1248, 107] width 33 height 18
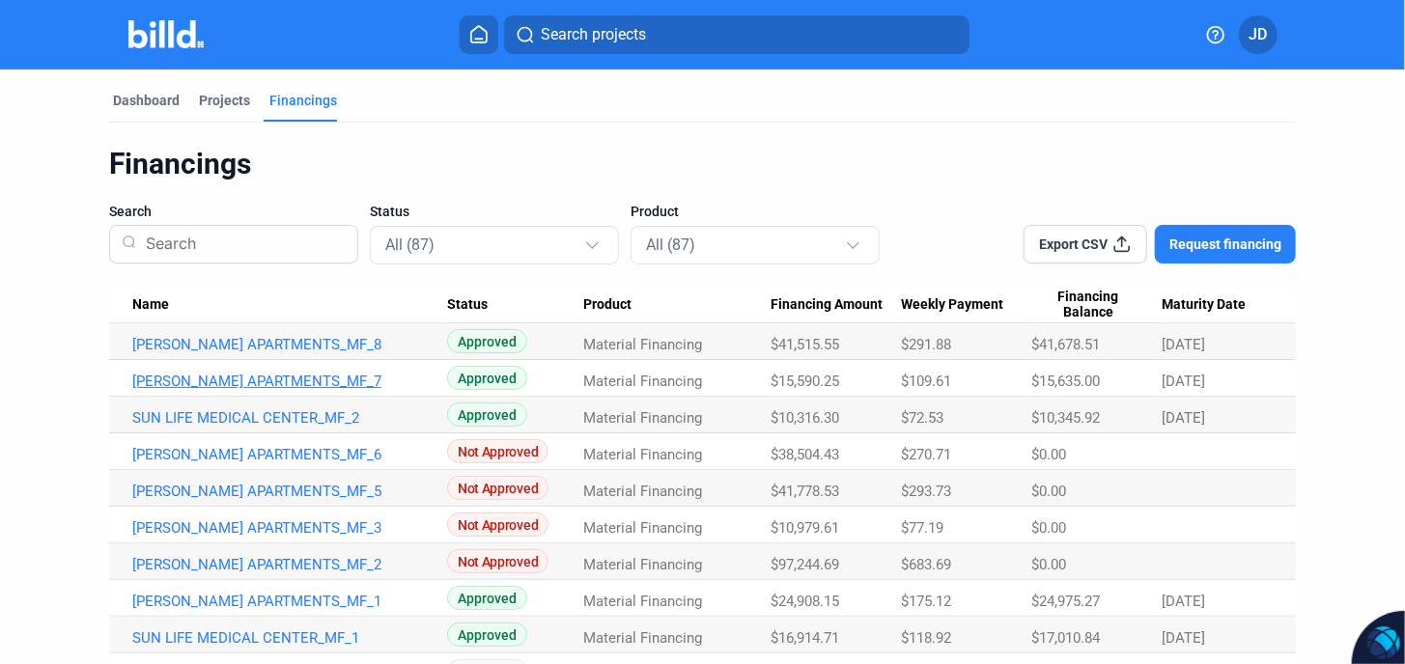
click at [270, 378] on link "[PERSON_NAME] APARTMENTS_MF_7" at bounding box center [289, 381] width 315 height 17
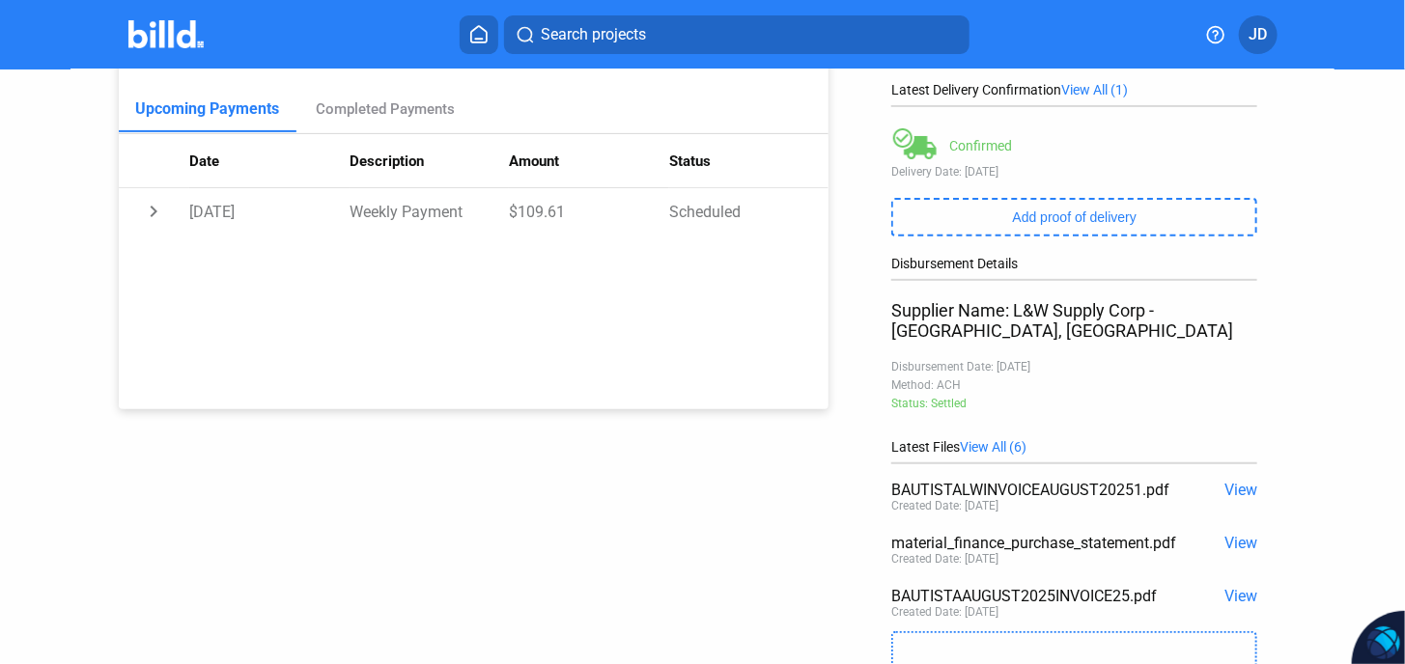
scroll to position [382, 0]
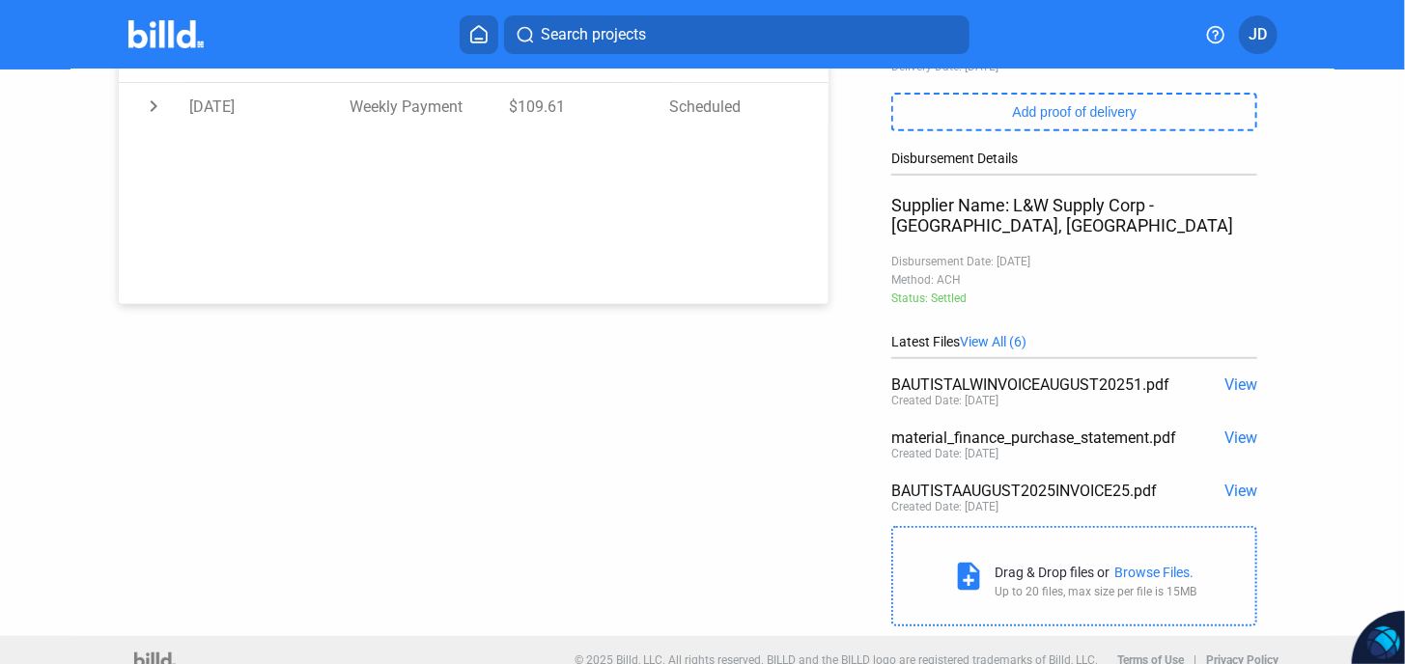
click at [1232, 376] on span "View" at bounding box center [1240, 385] width 33 height 18
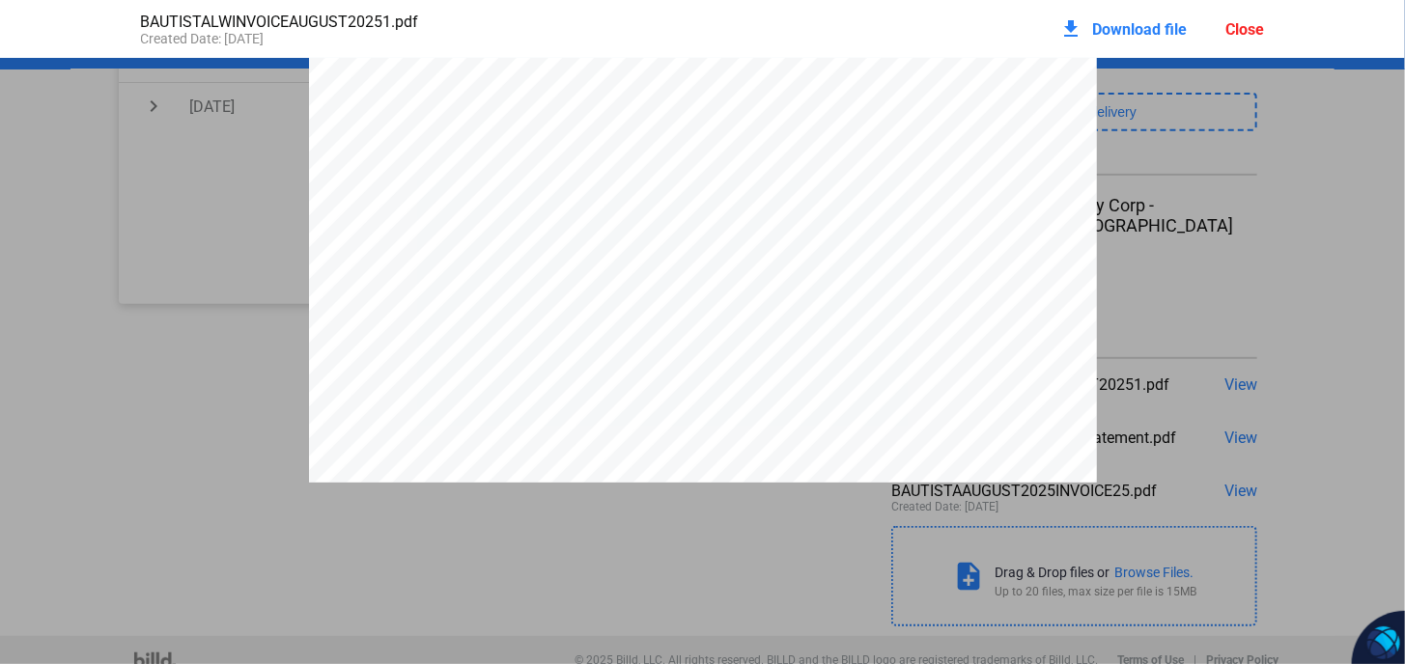
scroll to position [0, 0]
click at [1149, 26] on span "Download file" at bounding box center [1140, 29] width 95 height 18
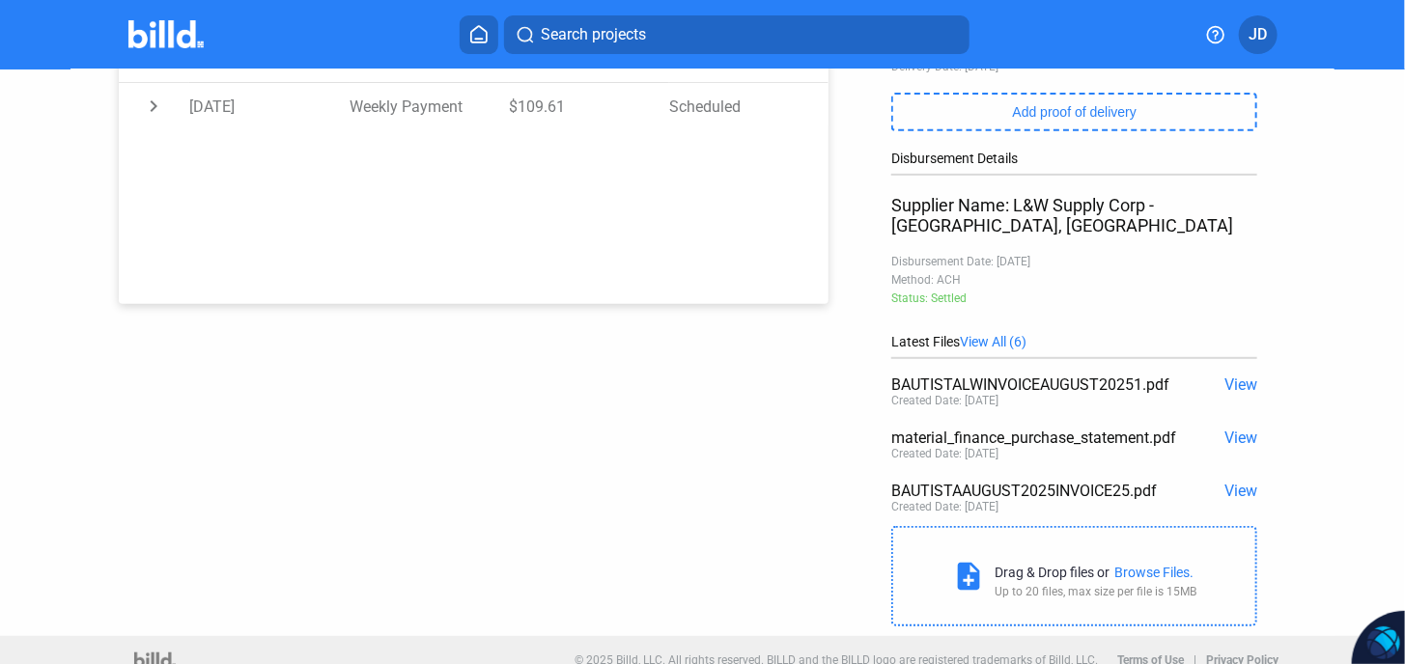
click at [1235, 429] on span "View" at bounding box center [1240, 438] width 33 height 18
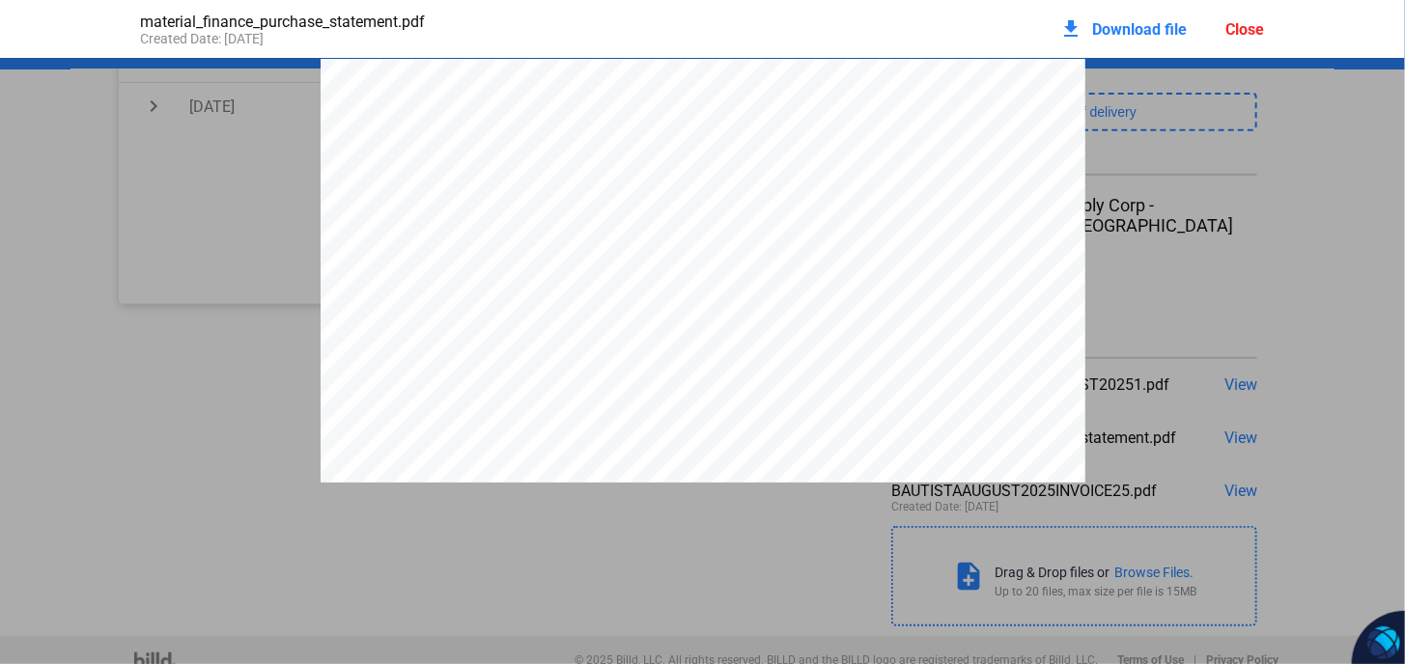
scroll to position [10, 0]
click at [1251, 32] on div "Close" at bounding box center [1245, 29] width 39 height 18
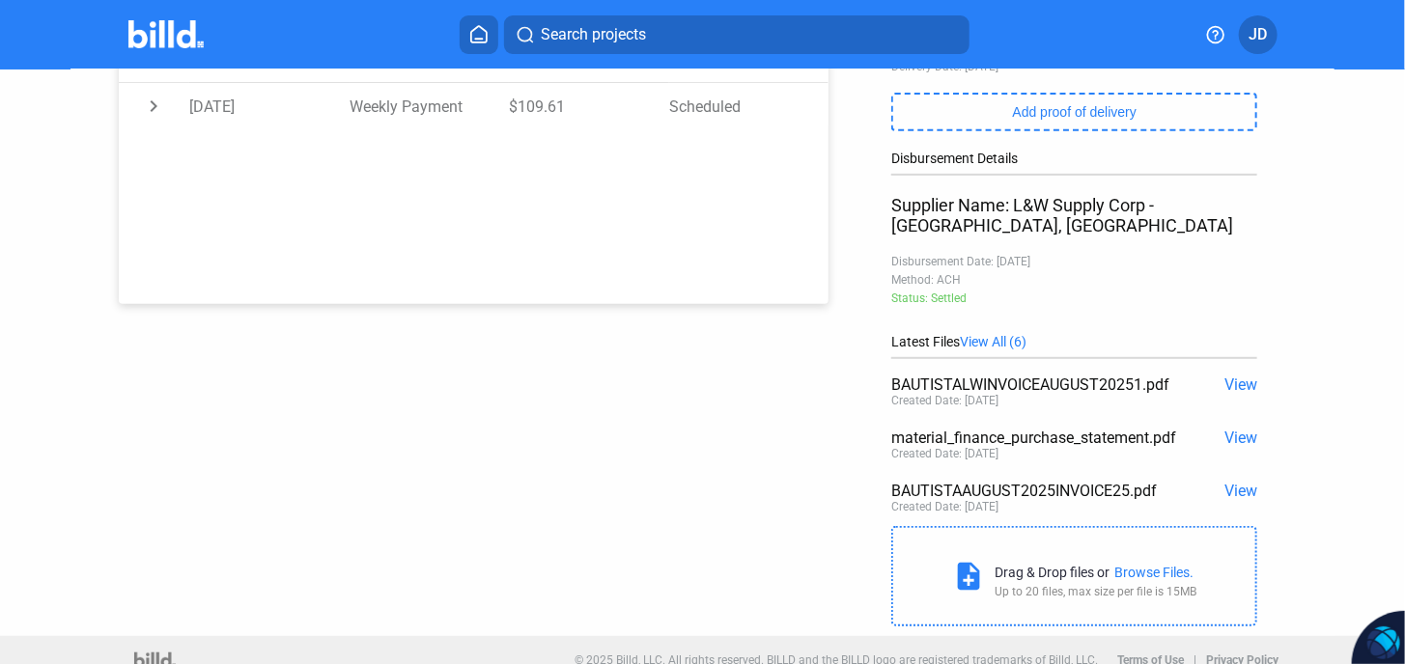
click at [1226, 482] on span "View" at bounding box center [1240, 491] width 33 height 18
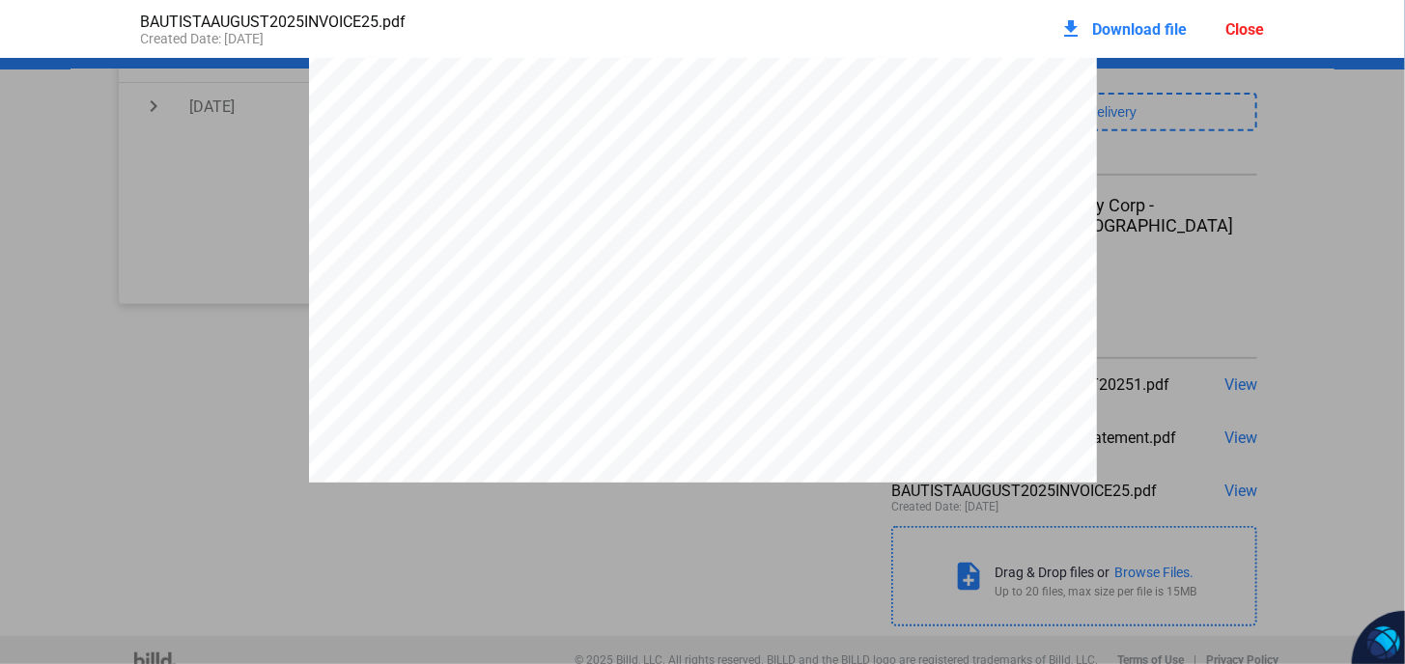
scroll to position [32, 0]
click at [1149, 29] on span "Download file" at bounding box center [1140, 29] width 95 height 18
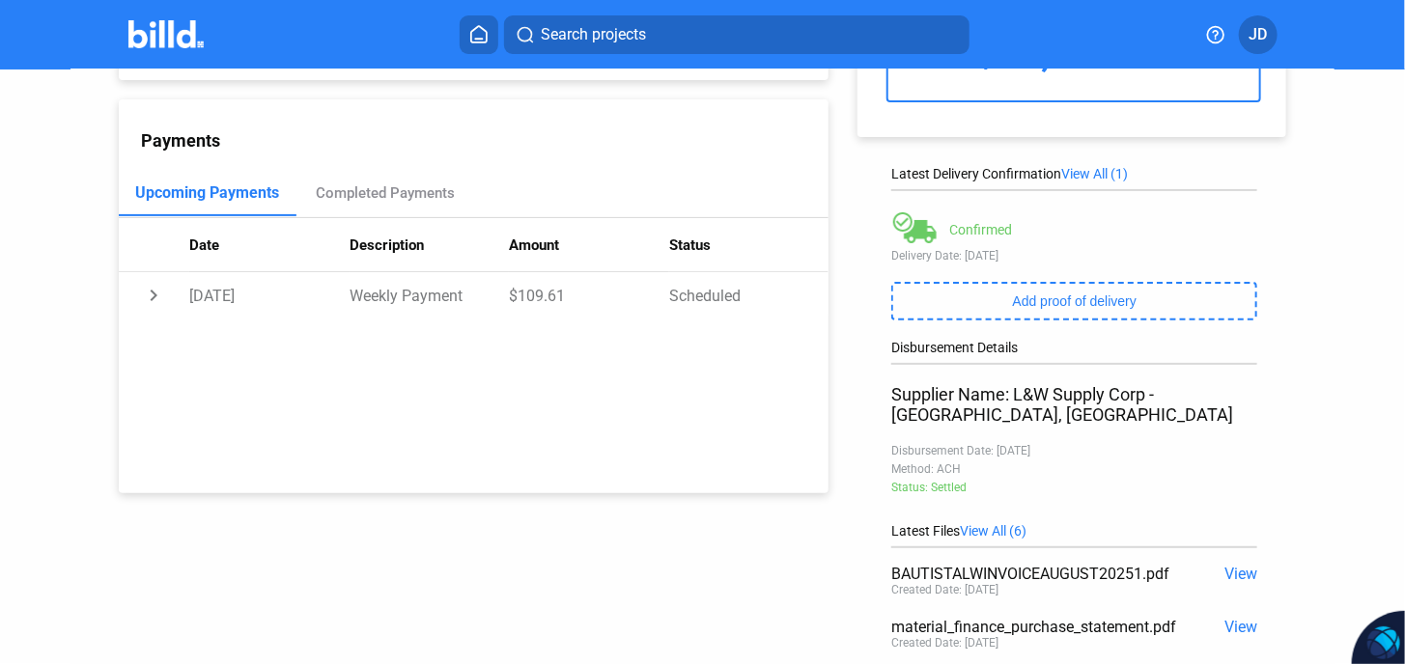
scroll to position [382, 0]
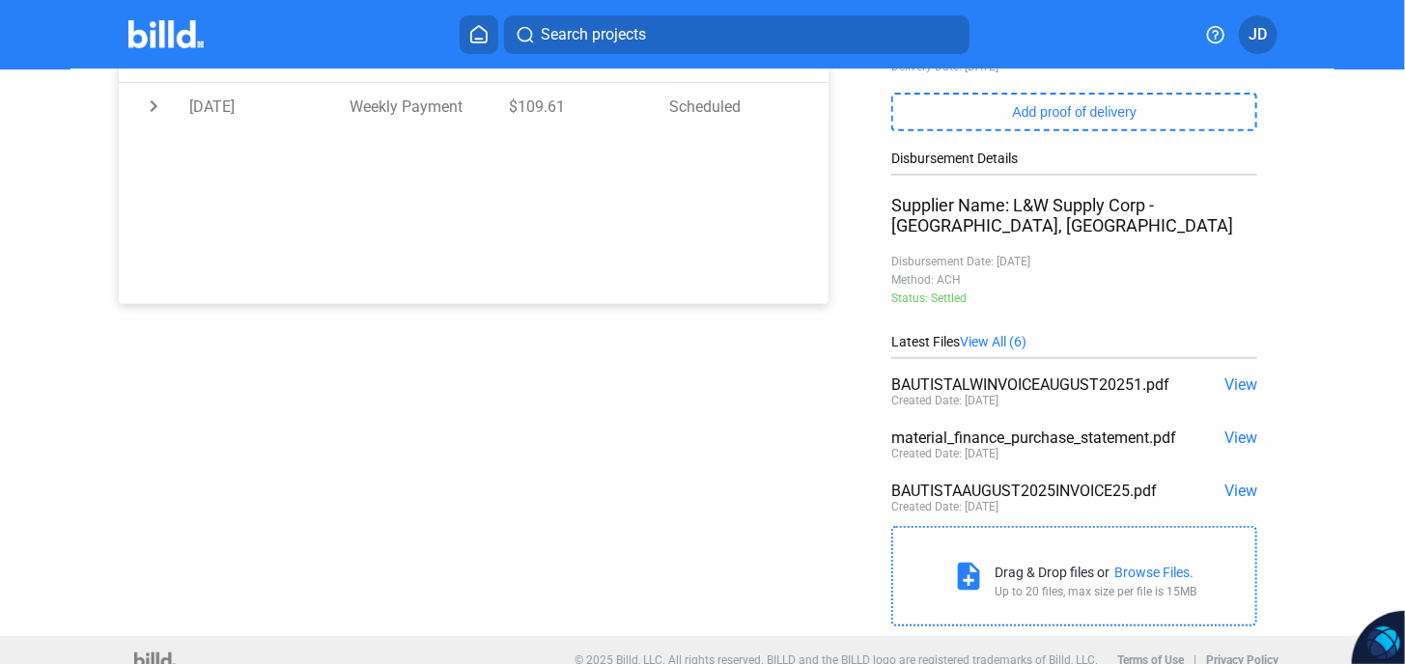
click at [1008, 334] on span "View All (6)" at bounding box center [993, 341] width 67 height 15
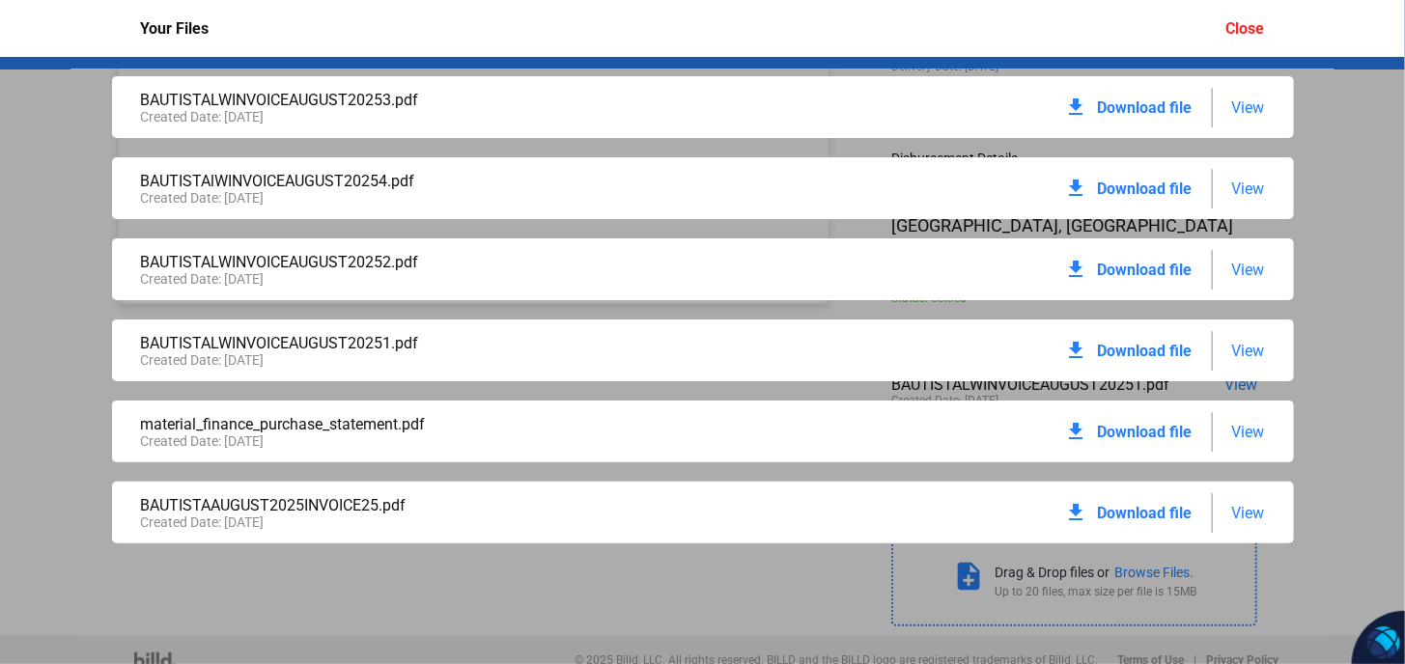
click at [1148, 271] on span "Download file" at bounding box center [1145, 270] width 95 height 18
click at [1155, 357] on span "Download file" at bounding box center [1145, 351] width 95 height 18
click at [1151, 515] on span "Download file" at bounding box center [1145, 513] width 95 height 18
click at [1161, 434] on span "Download file" at bounding box center [1145, 432] width 95 height 18
click at [1161, 351] on span "Download file" at bounding box center [1145, 351] width 95 height 18
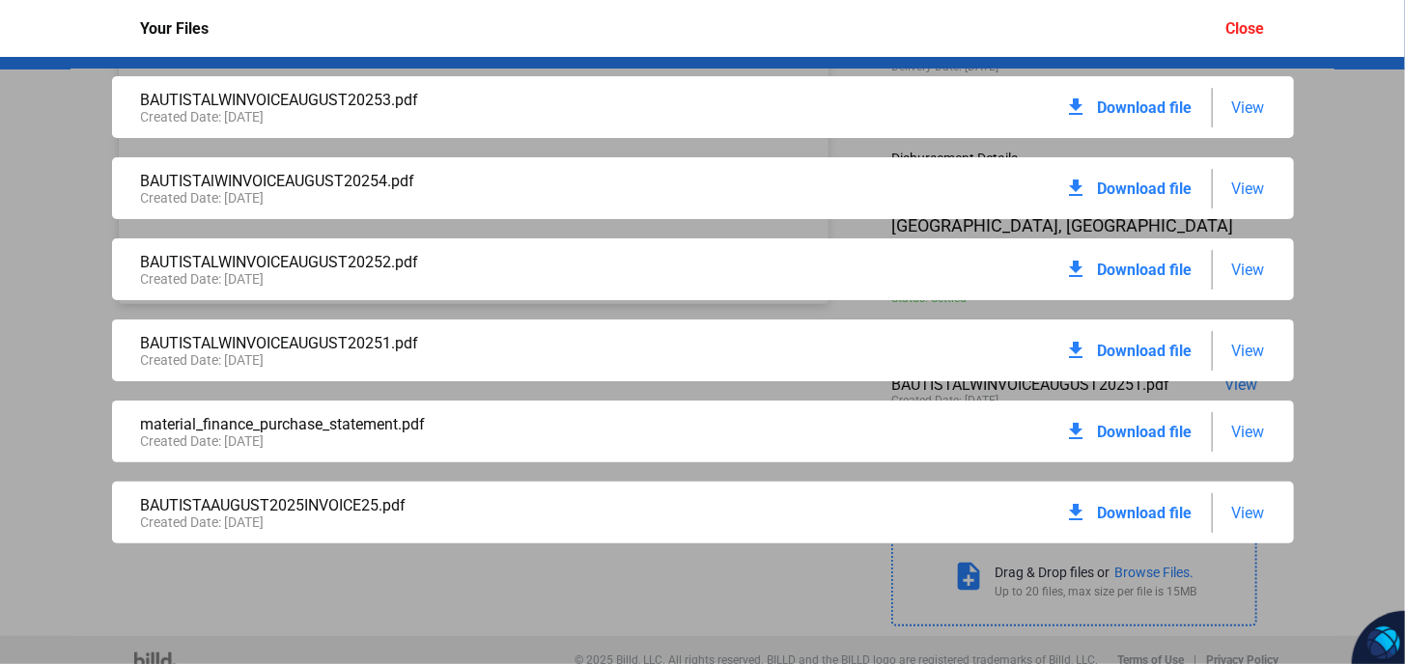
click at [1170, 272] on span "Download file" at bounding box center [1145, 270] width 95 height 18
click at [1155, 189] on span "Download file" at bounding box center [1145, 189] width 95 height 18
click at [1149, 109] on span "Download file" at bounding box center [1145, 107] width 95 height 18
